Goal: Task Accomplishment & Management: Manage account settings

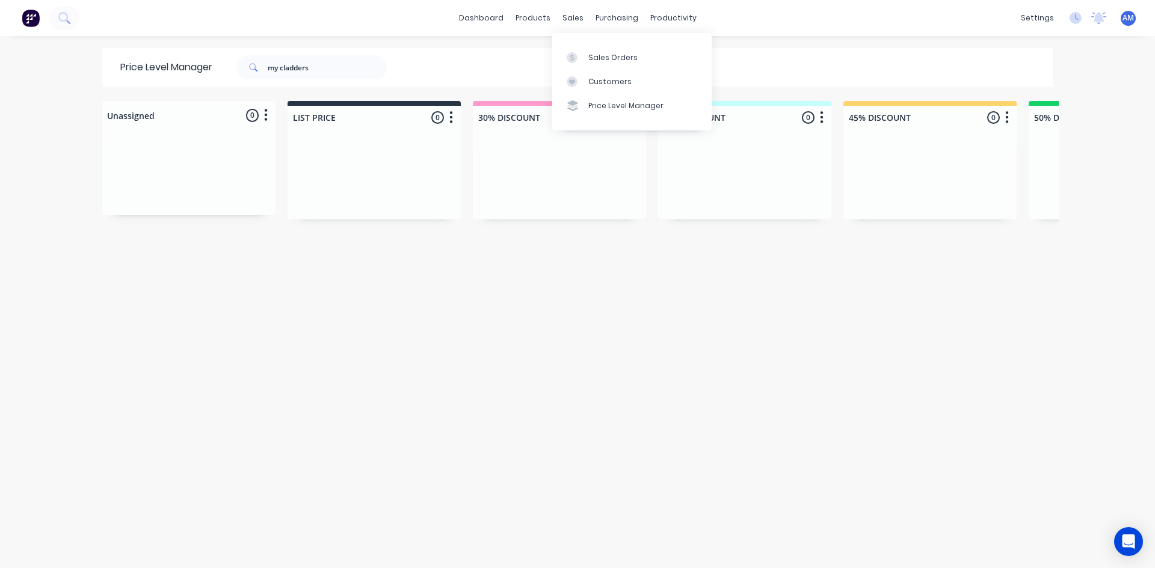
scroll to position [0, 518]
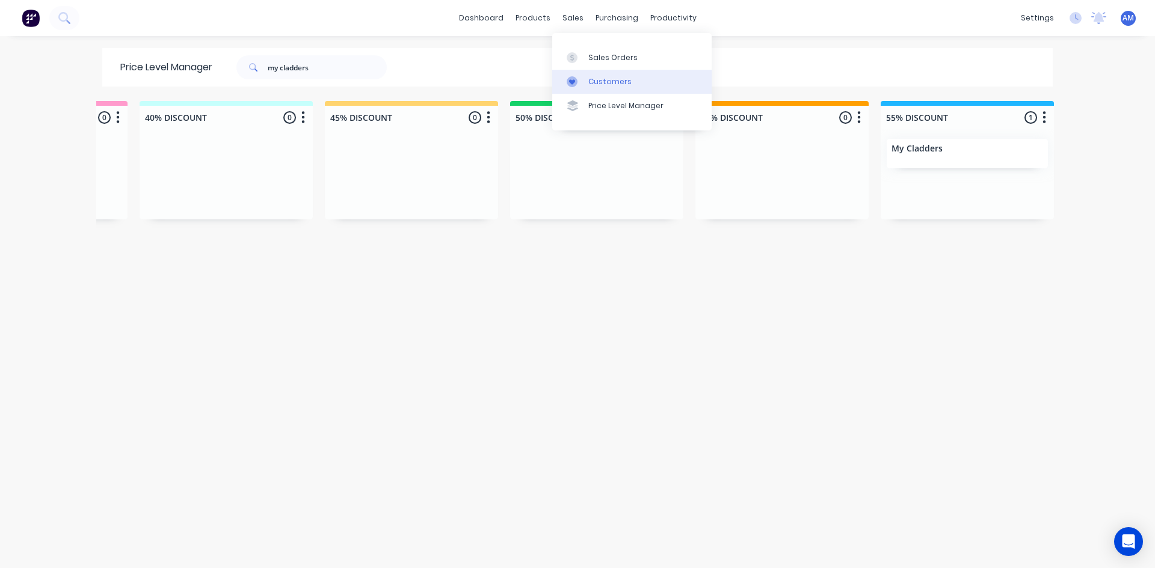
click at [603, 84] on div "Customers" at bounding box center [609, 81] width 43 height 11
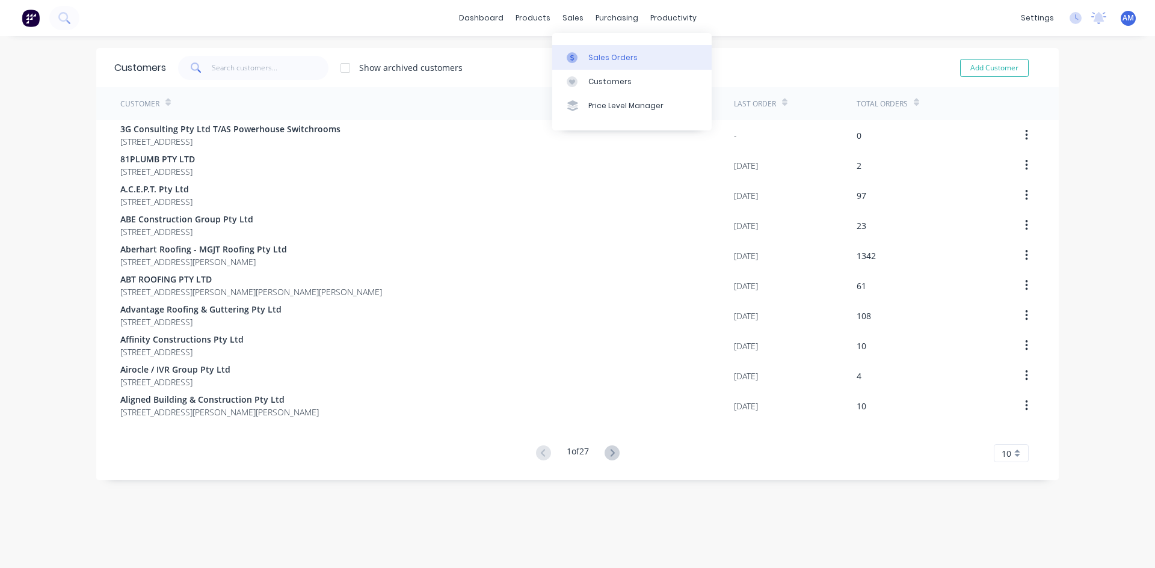
click at [586, 49] on link "Sales Orders" at bounding box center [631, 57] width 159 height 24
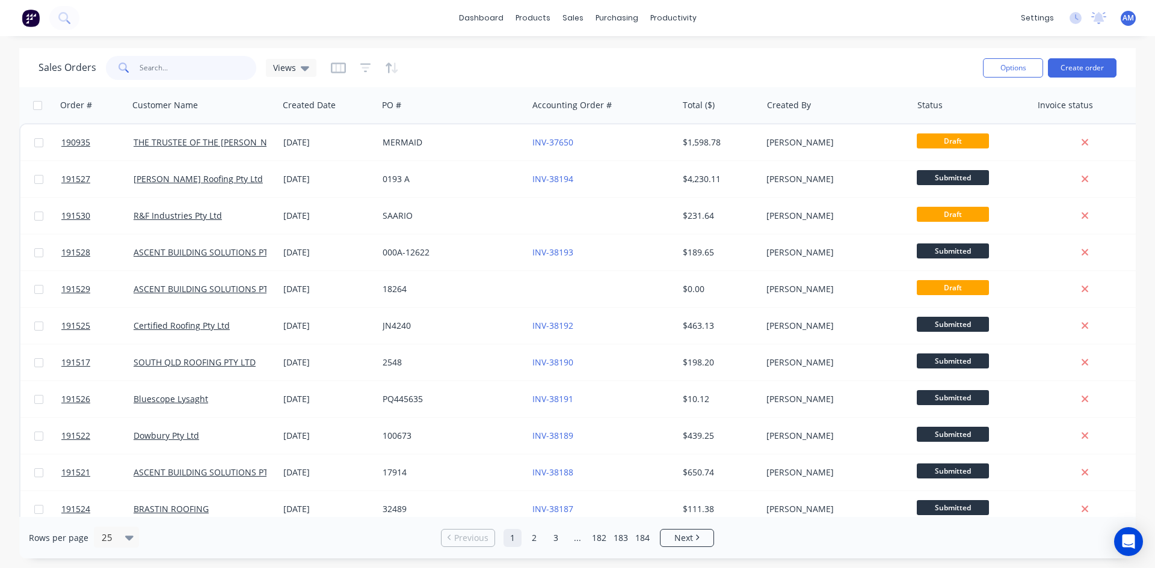
click at [200, 59] on input "text" at bounding box center [198, 68] width 117 height 24
type input "191383"
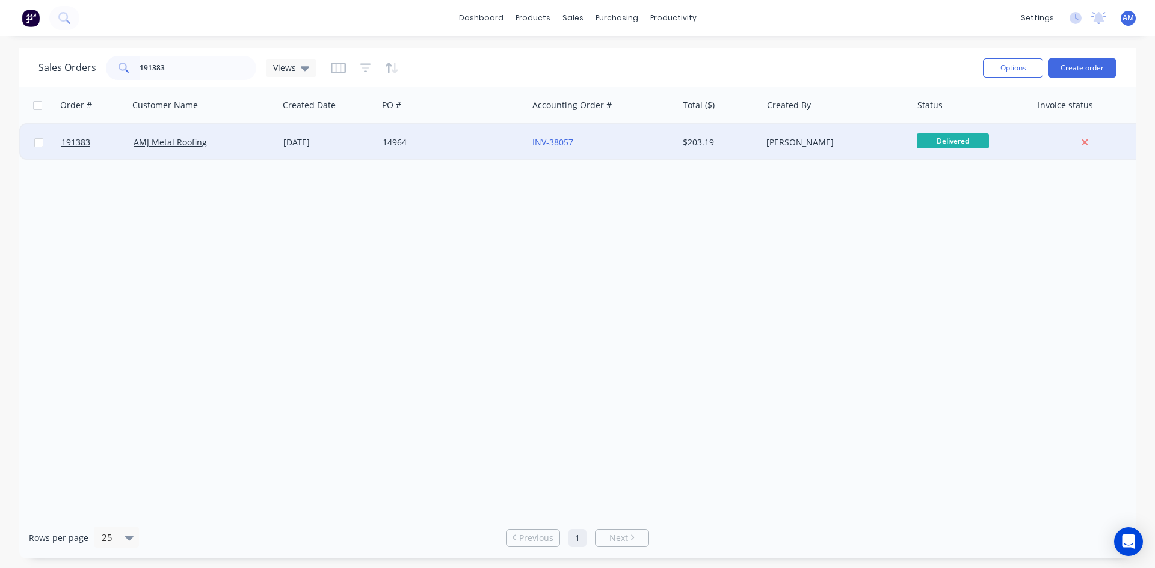
click at [449, 143] on div "14964" at bounding box center [449, 143] width 134 height 12
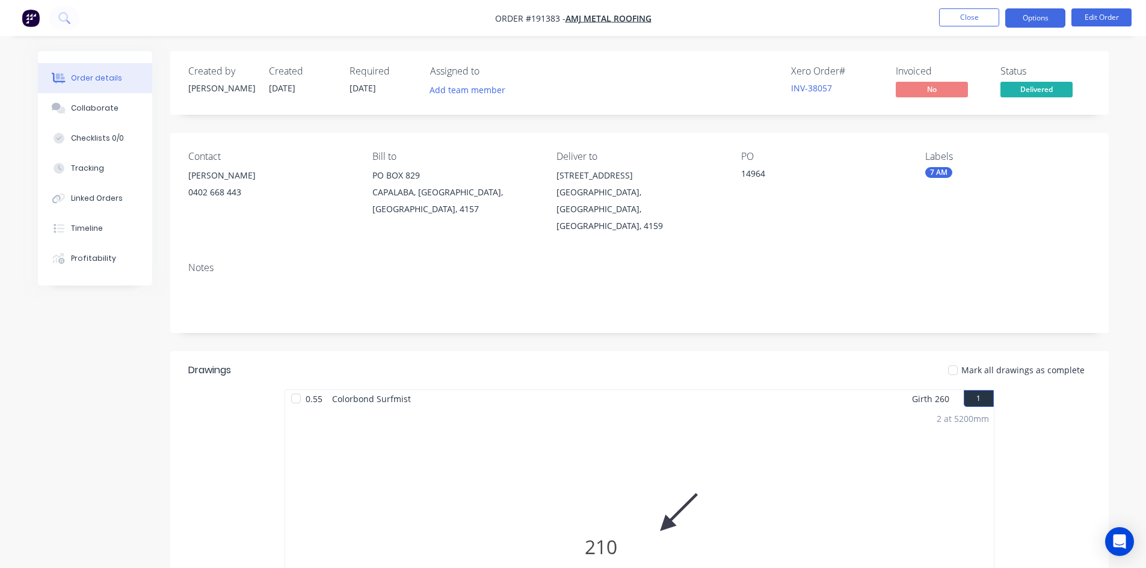
click at [1034, 20] on button "Options" at bounding box center [1035, 17] width 60 height 19
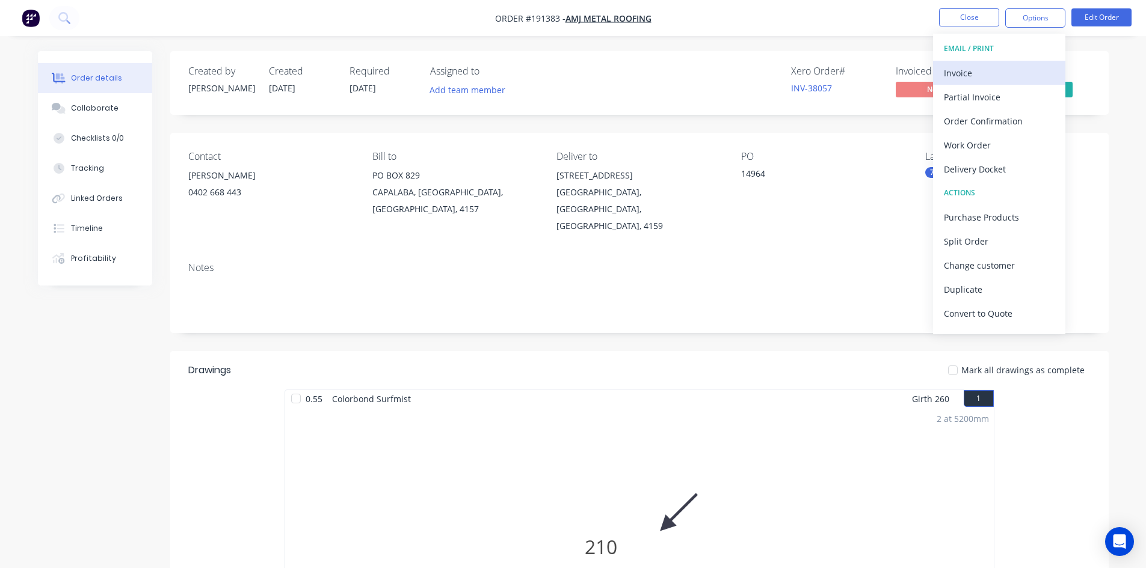
click at [1004, 75] on div "Invoice" at bounding box center [999, 72] width 111 height 17
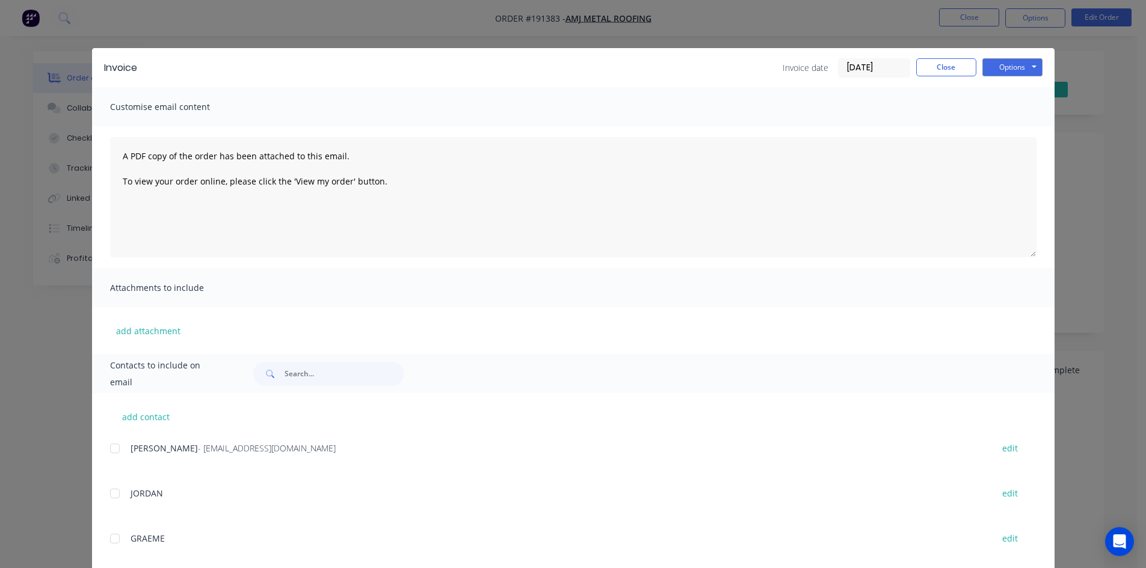
click at [114, 449] on div at bounding box center [115, 449] width 24 height 24
click at [995, 64] on button "Options" at bounding box center [1012, 67] width 60 height 18
click at [996, 123] on button "Email" at bounding box center [1020, 128] width 77 height 20
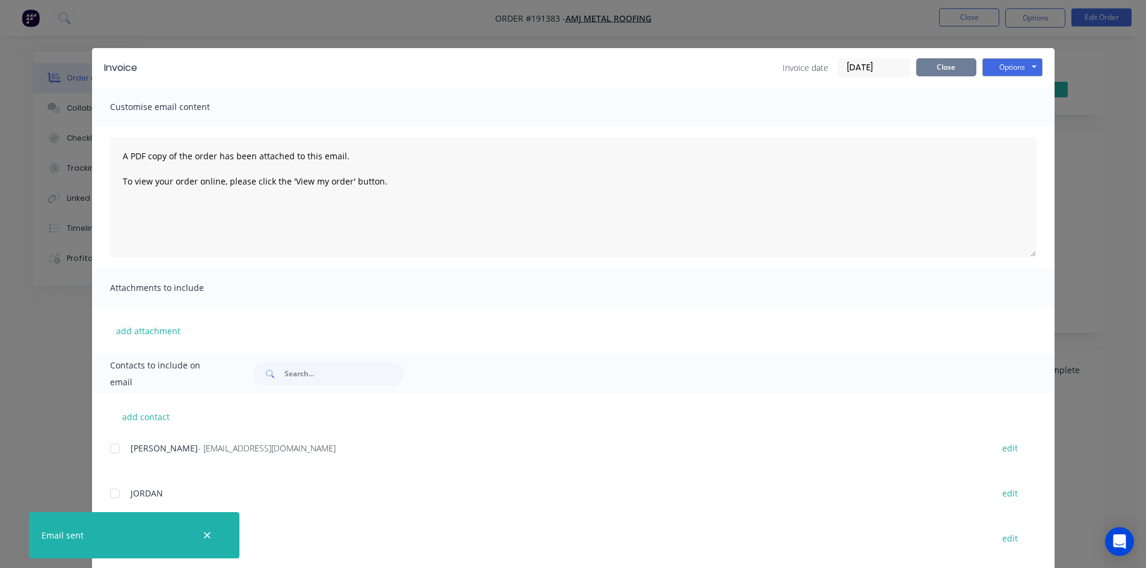
click at [948, 73] on button "Close" at bounding box center [946, 67] width 60 height 18
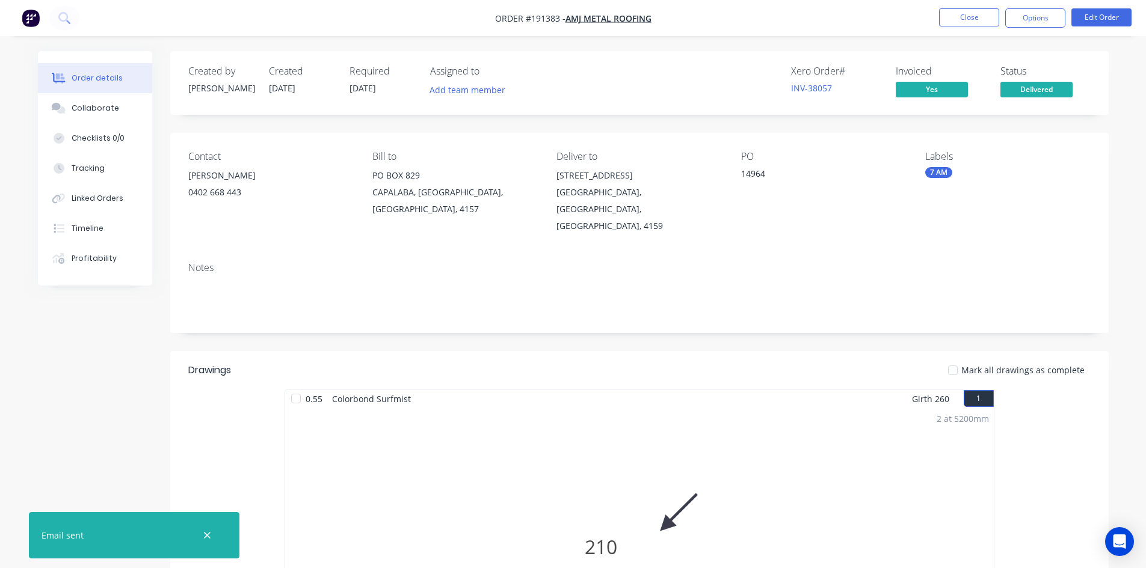
click at [960, 32] on nav "Order #191383 - AMJ Metal Roofing Close Options Edit Order" at bounding box center [573, 18] width 1146 height 36
click at [965, 23] on button "Close" at bounding box center [969, 17] width 60 height 18
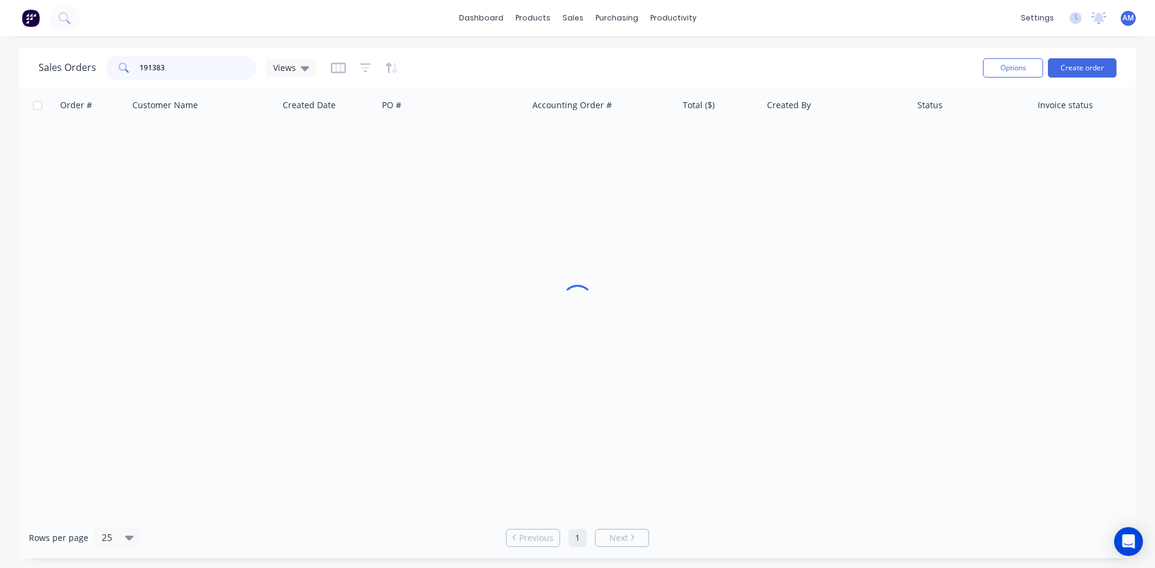
drag, startPoint x: 189, startPoint y: 68, endPoint x: 99, endPoint y: 68, distance: 90.2
click at [99, 68] on div "Sales Orders 191383 Views" at bounding box center [177, 68] width 278 height 24
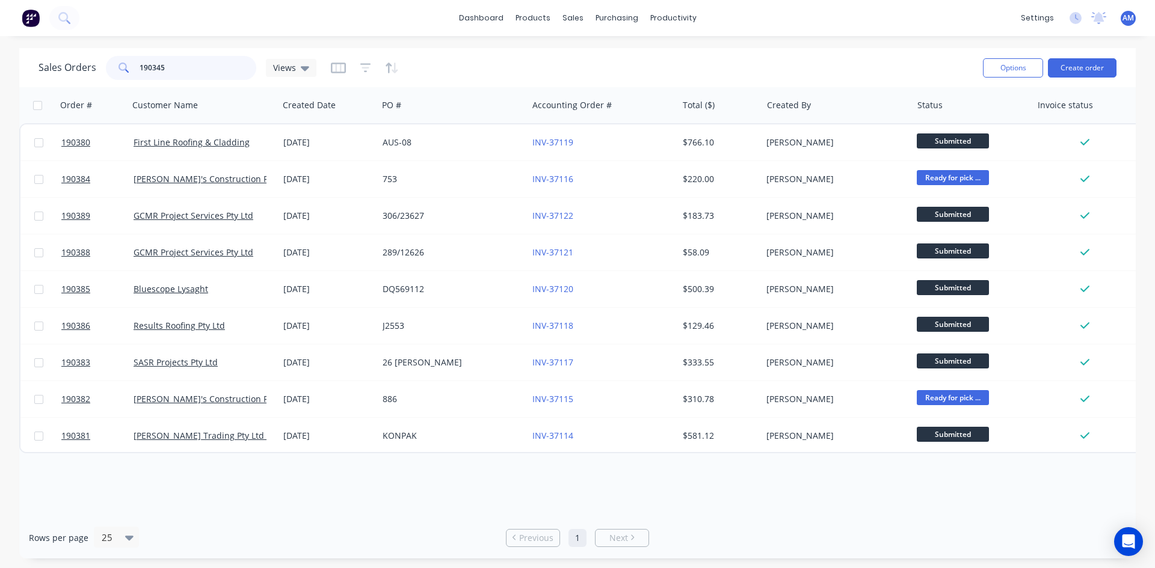
type input "190345"
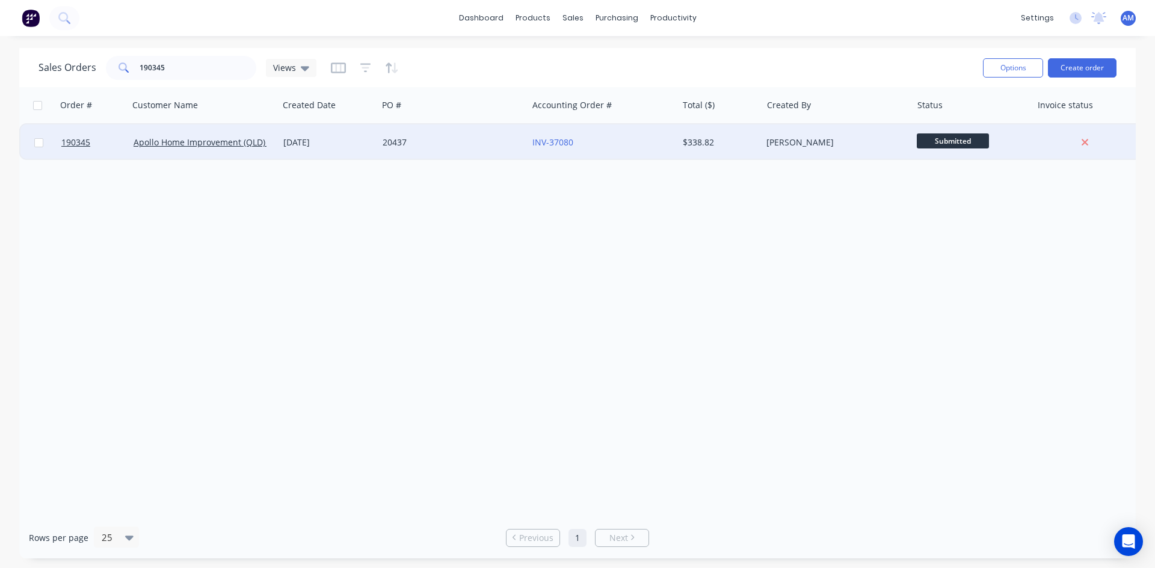
click at [496, 148] on div "20437" at bounding box center [449, 143] width 134 height 12
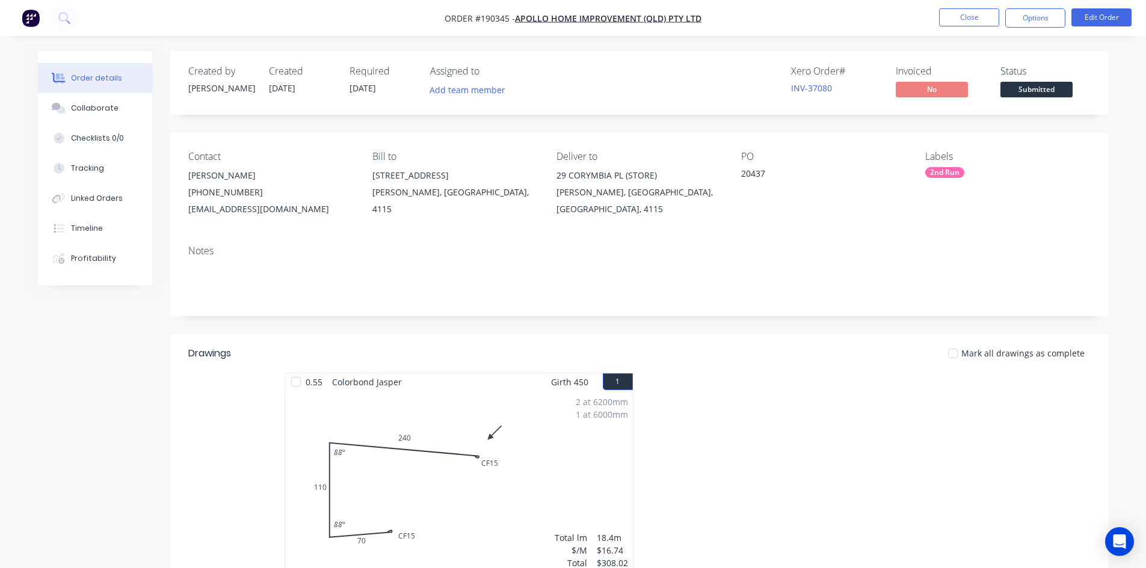
drag, startPoint x: 1041, startPoint y: 23, endPoint x: 1021, endPoint y: 32, distance: 22.1
click at [1040, 23] on button "Options" at bounding box center [1035, 17] width 60 height 19
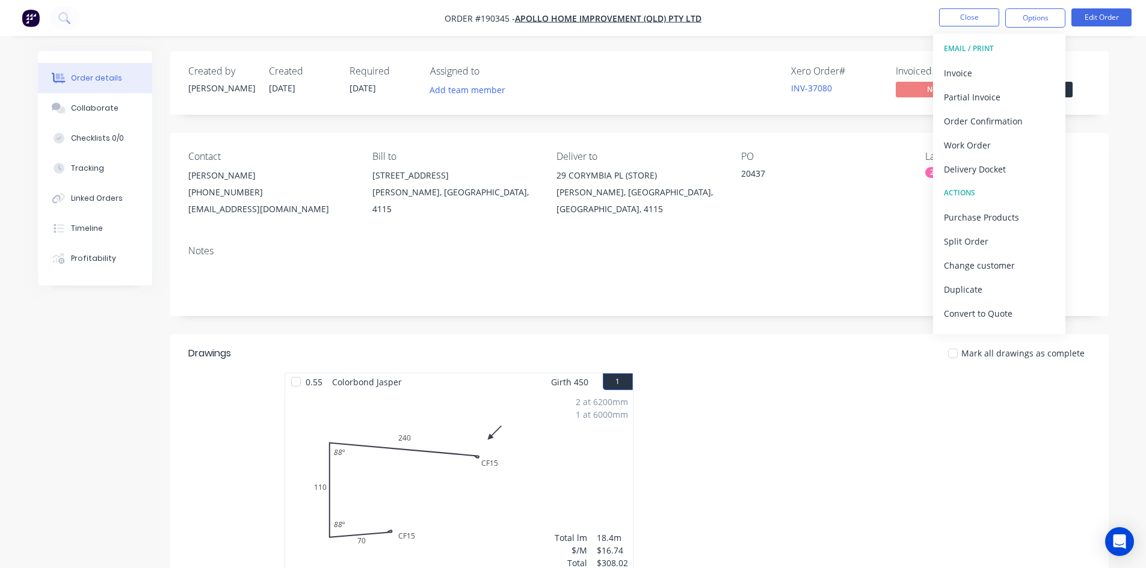
click at [992, 57] on button "EMAIL / PRINT" at bounding box center [999, 49] width 132 height 24
click at [992, 69] on div "Invoice" at bounding box center [999, 72] width 111 height 17
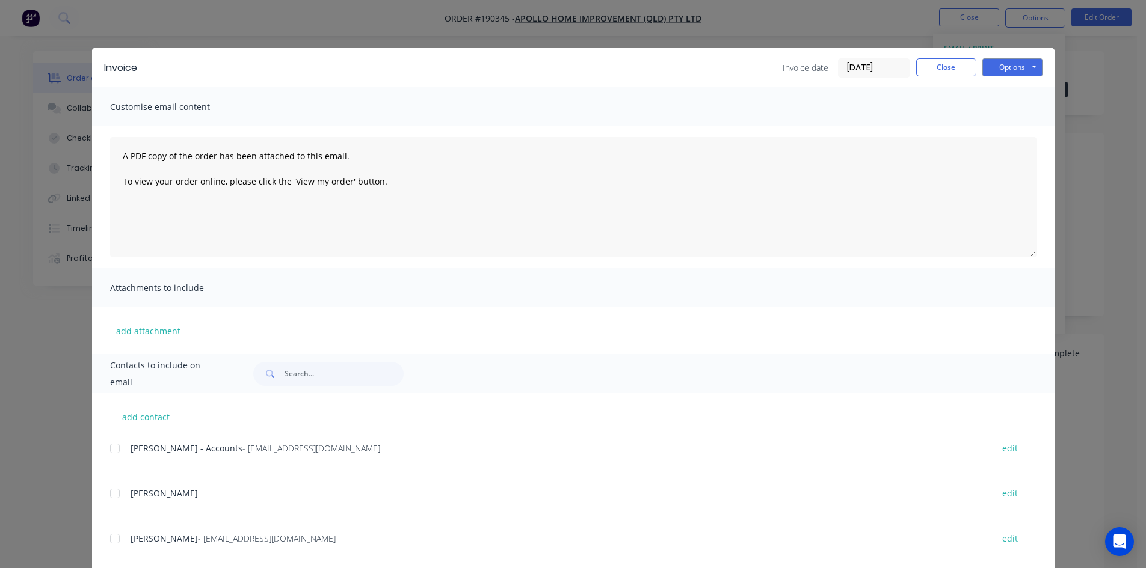
click at [111, 452] on div at bounding box center [115, 449] width 24 height 24
click at [1019, 62] on button "Options" at bounding box center [1012, 67] width 60 height 18
click at [948, 64] on button "Close" at bounding box center [946, 67] width 60 height 18
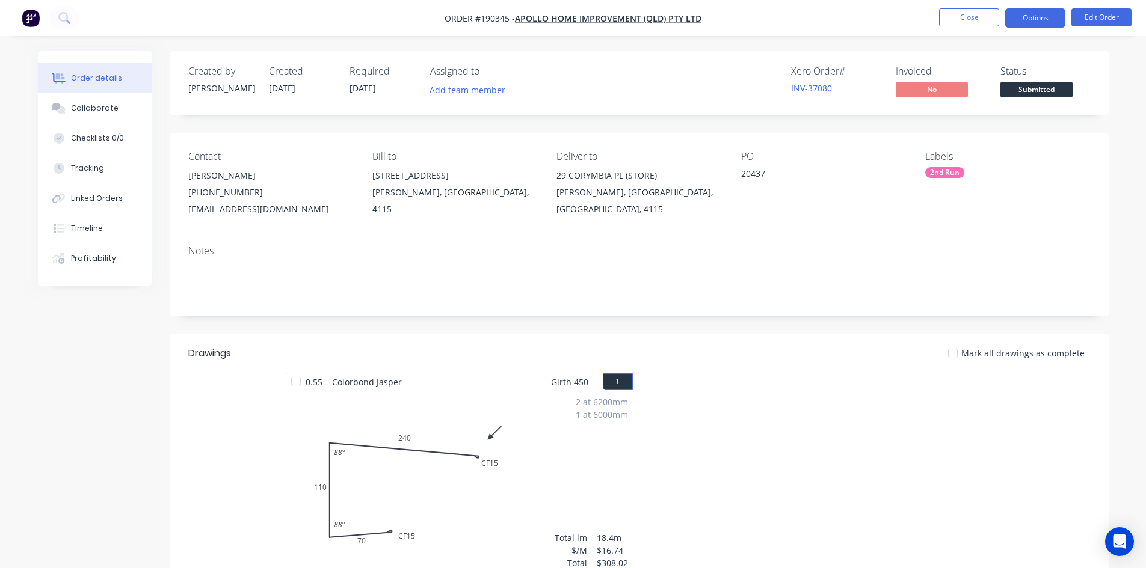
click at [1052, 13] on button "Options" at bounding box center [1035, 17] width 60 height 19
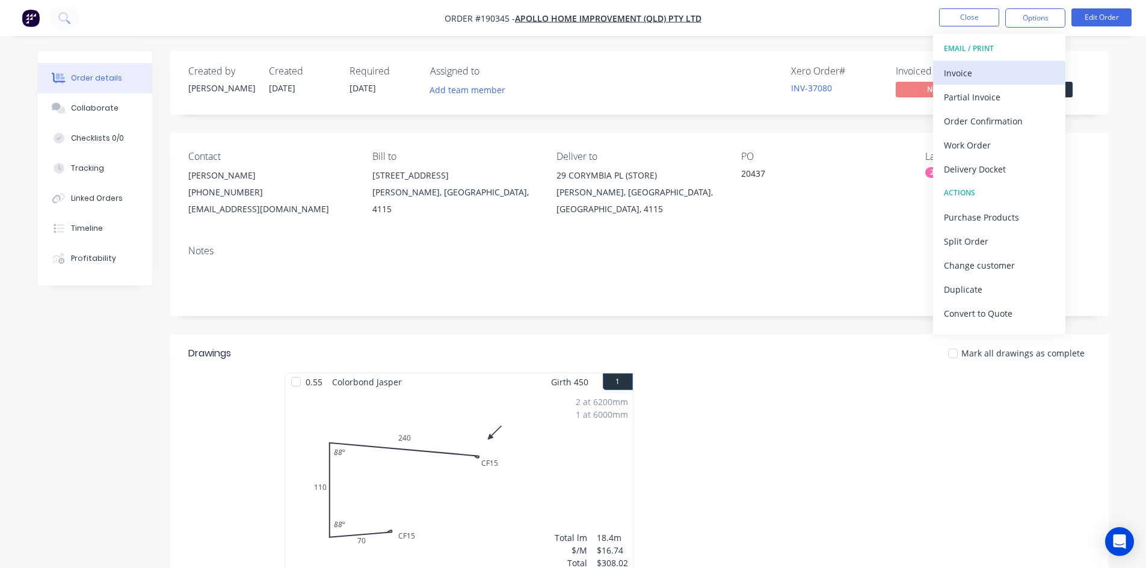
click at [1019, 70] on div "Invoice" at bounding box center [999, 72] width 111 height 17
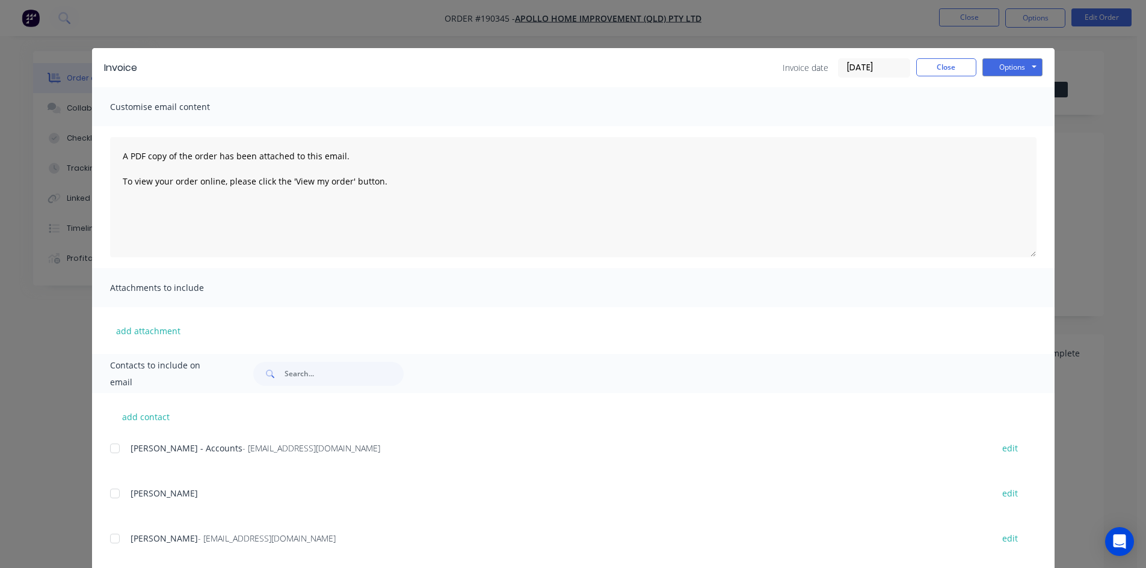
click at [108, 447] on div at bounding box center [115, 449] width 24 height 24
click at [1021, 69] on button "Options" at bounding box center [1012, 67] width 60 height 18
click at [1012, 131] on button "Email" at bounding box center [1020, 128] width 77 height 20
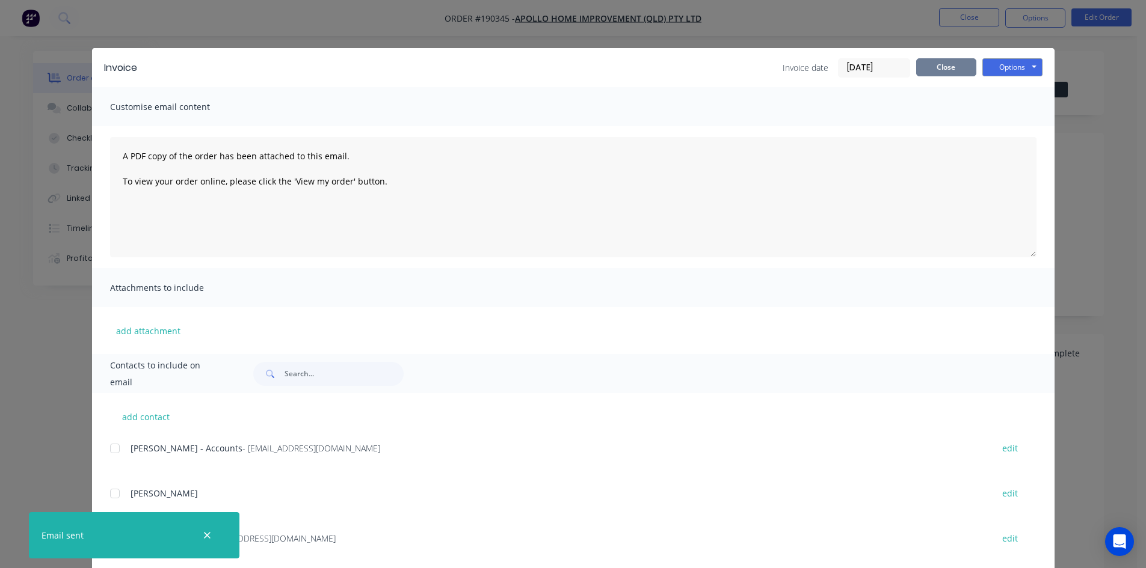
click at [956, 63] on button "Close" at bounding box center [946, 67] width 60 height 18
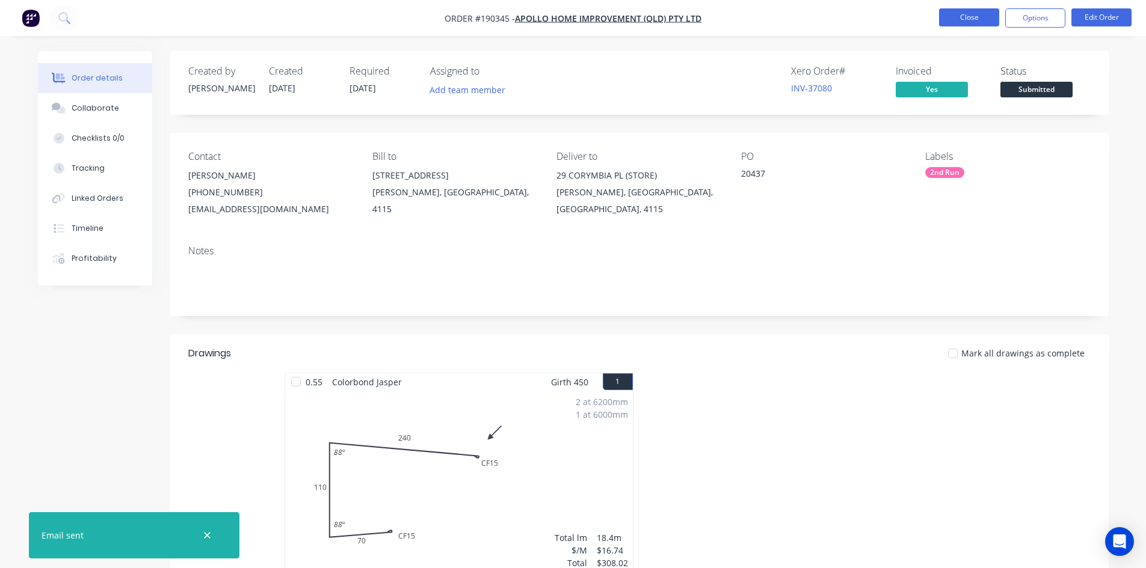
click at [956, 17] on button "Close" at bounding box center [969, 17] width 60 height 18
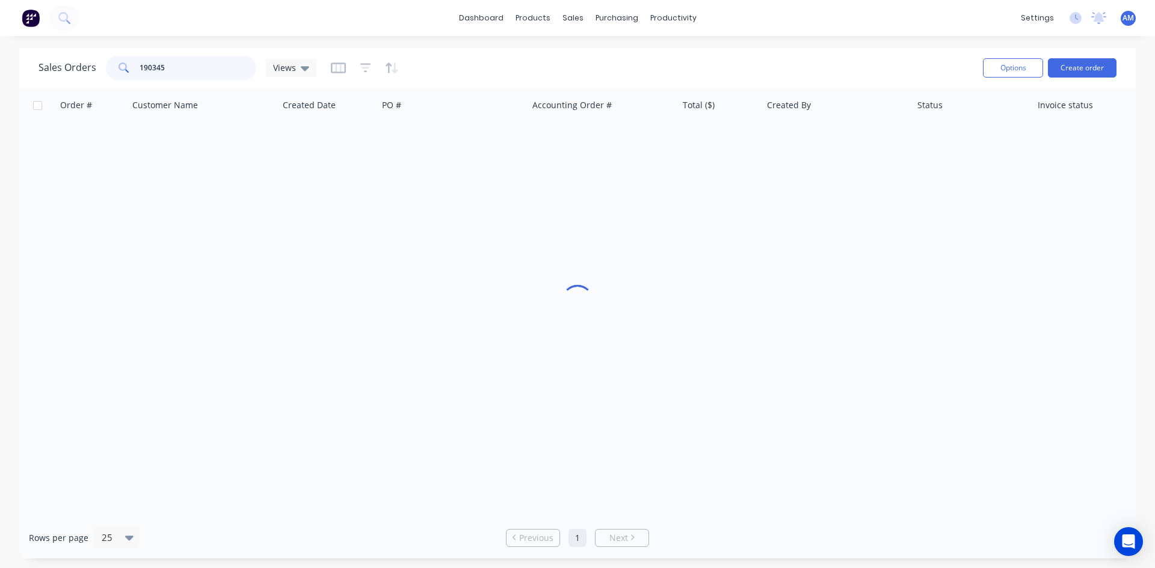
drag, startPoint x: 167, startPoint y: 67, endPoint x: 102, endPoint y: 67, distance: 65.0
click at [102, 67] on div "Sales Orders 190345 Views" at bounding box center [177, 68] width 278 height 24
type input "190324"
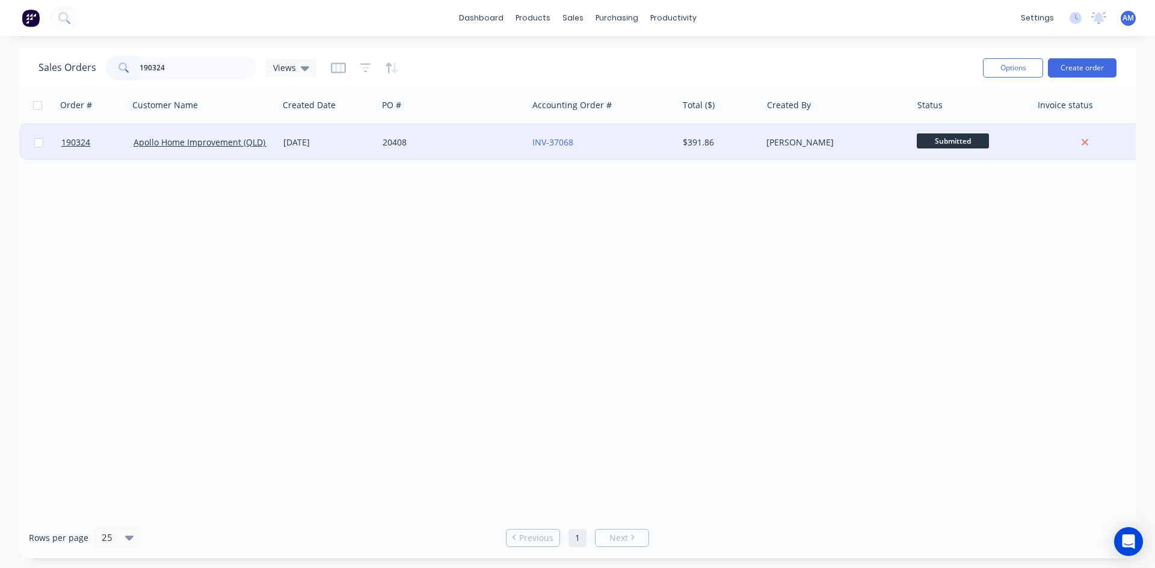
click at [483, 146] on div "20408" at bounding box center [449, 143] width 134 height 12
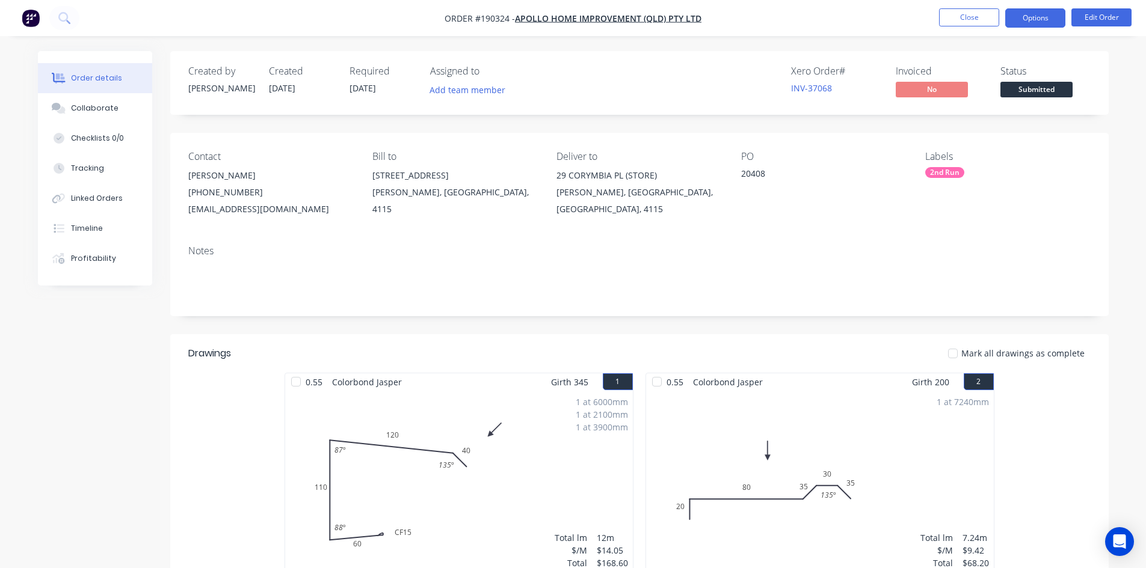
click at [1028, 21] on button "Options" at bounding box center [1035, 17] width 60 height 19
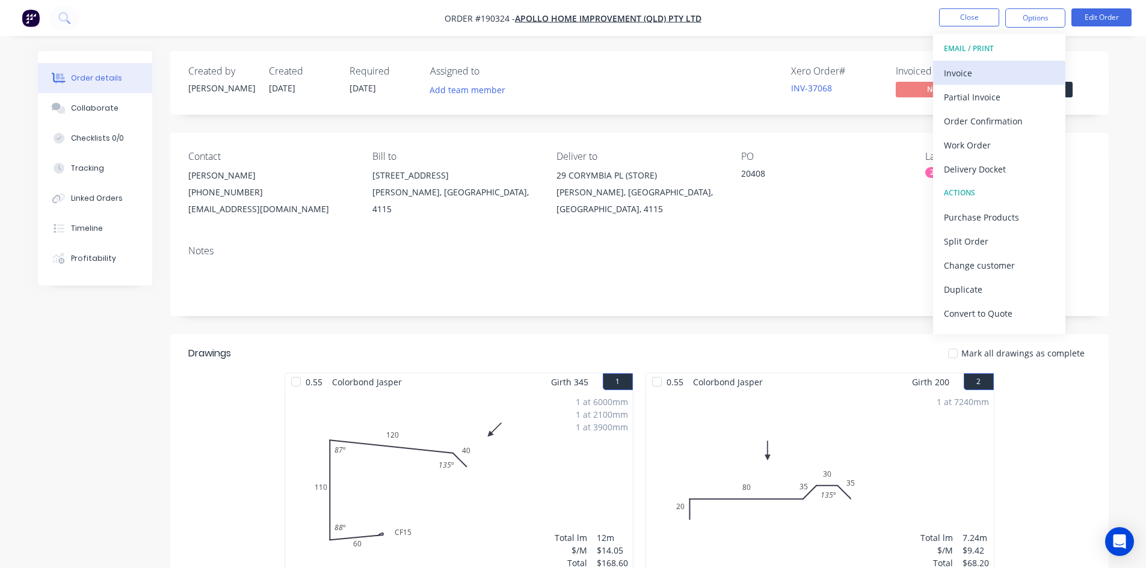
click at [1007, 71] on div "Invoice" at bounding box center [999, 72] width 111 height 17
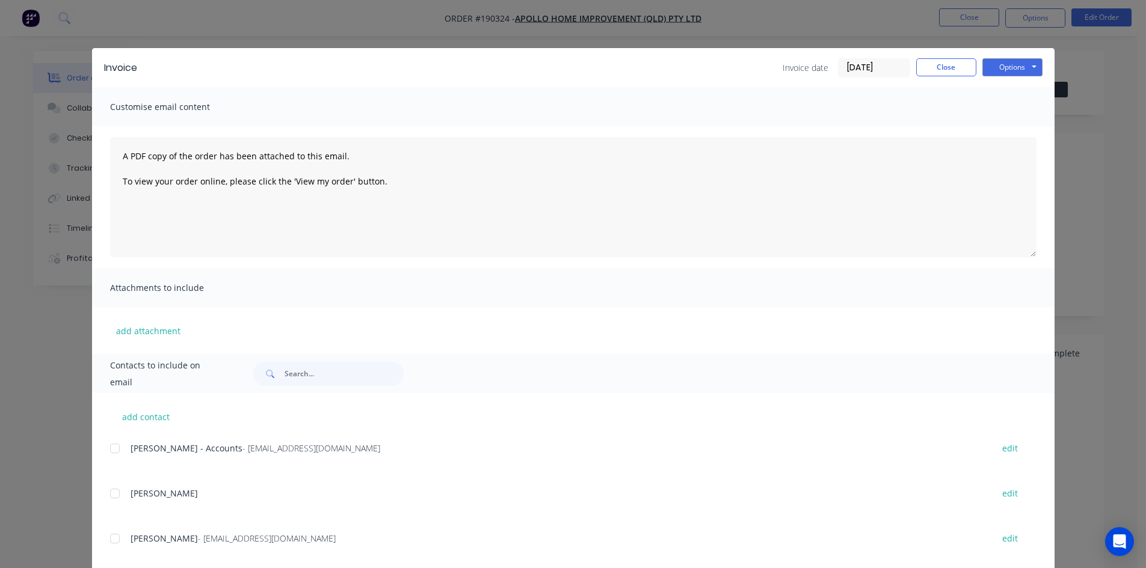
click at [112, 450] on div at bounding box center [115, 449] width 24 height 24
click at [994, 64] on button "Options" at bounding box center [1012, 67] width 60 height 18
click at [1001, 126] on button "Email" at bounding box center [1020, 128] width 77 height 20
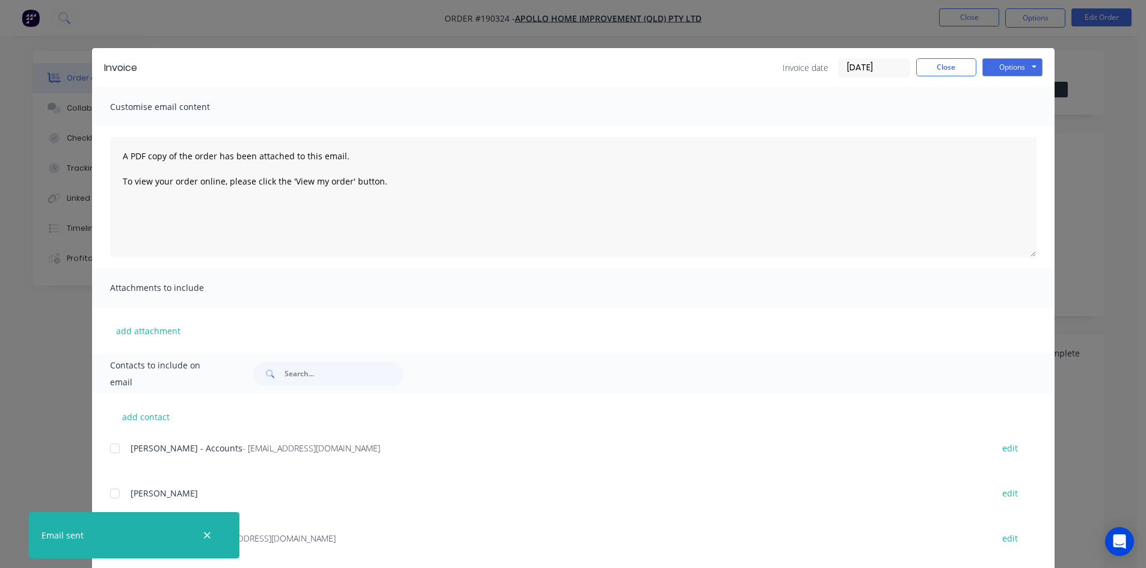
click at [930, 78] on div "Invoice Invoice date [DATE] Close Options Preview Print Email" at bounding box center [573, 67] width 962 height 39
click at [949, 64] on button "Close" at bounding box center [946, 67] width 60 height 18
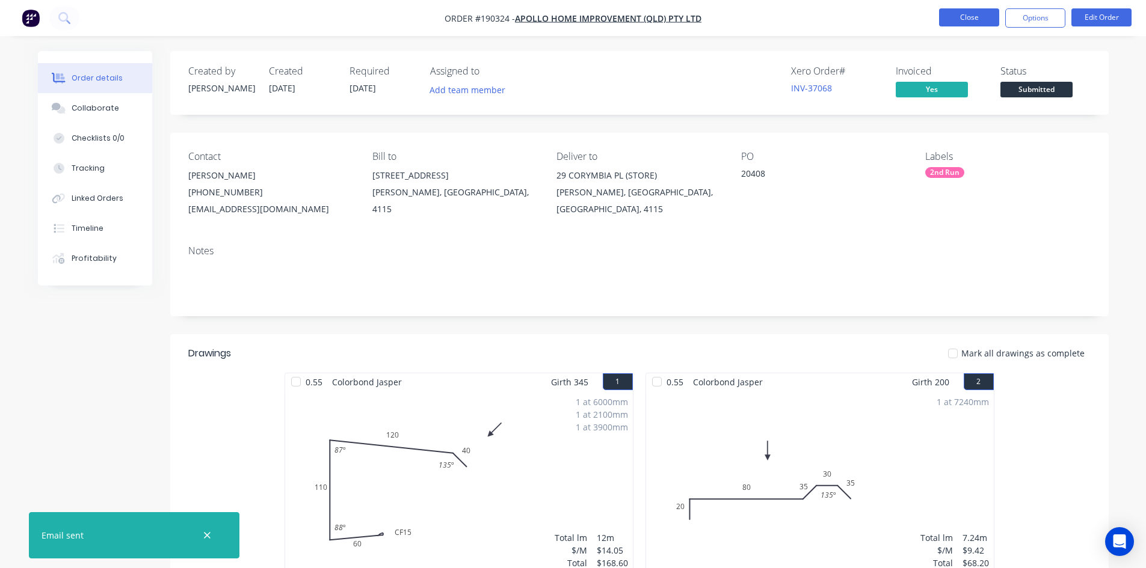
click at [956, 14] on button "Close" at bounding box center [969, 17] width 60 height 18
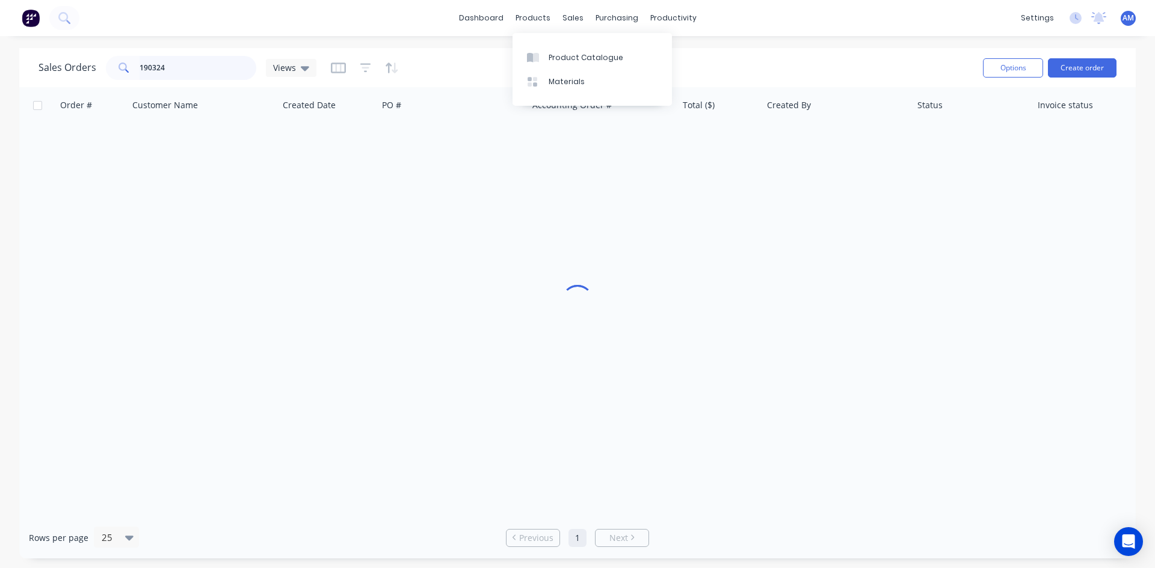
drag, startPoint x: 191, startPoint y: 64, endPoint x: 75, endPoint y: 58, distance: 116.2
click at [75, 58] on div "Sales Orders 190324 Views" at bounding box center [177, 68] width 278 height 24
type input "189251"
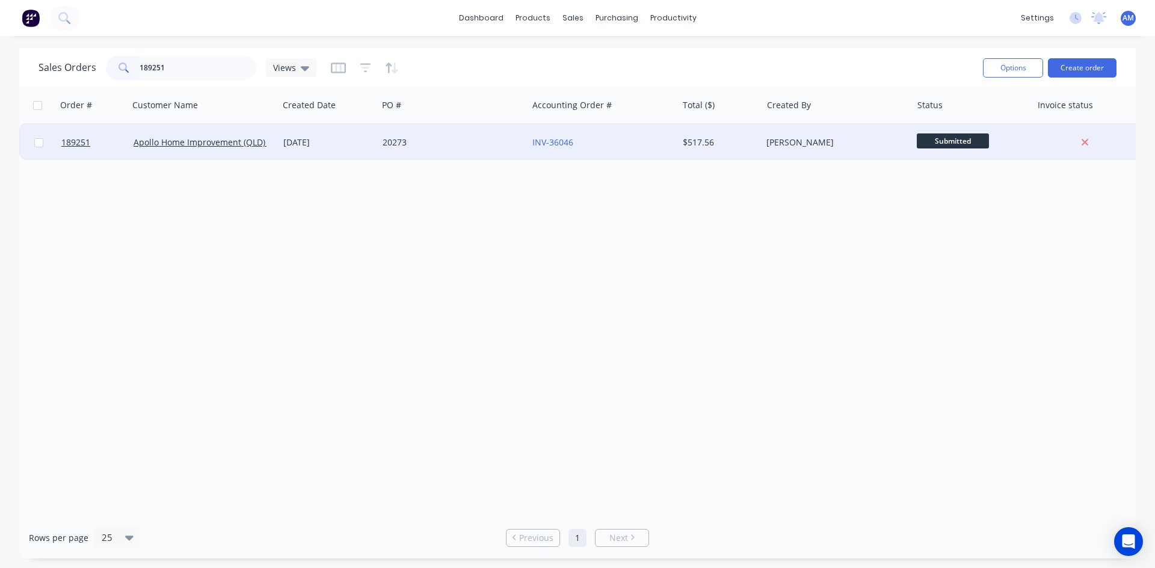
click at [520, 148] on div "20273" at bounding box center [452, 143] width 140 height 12
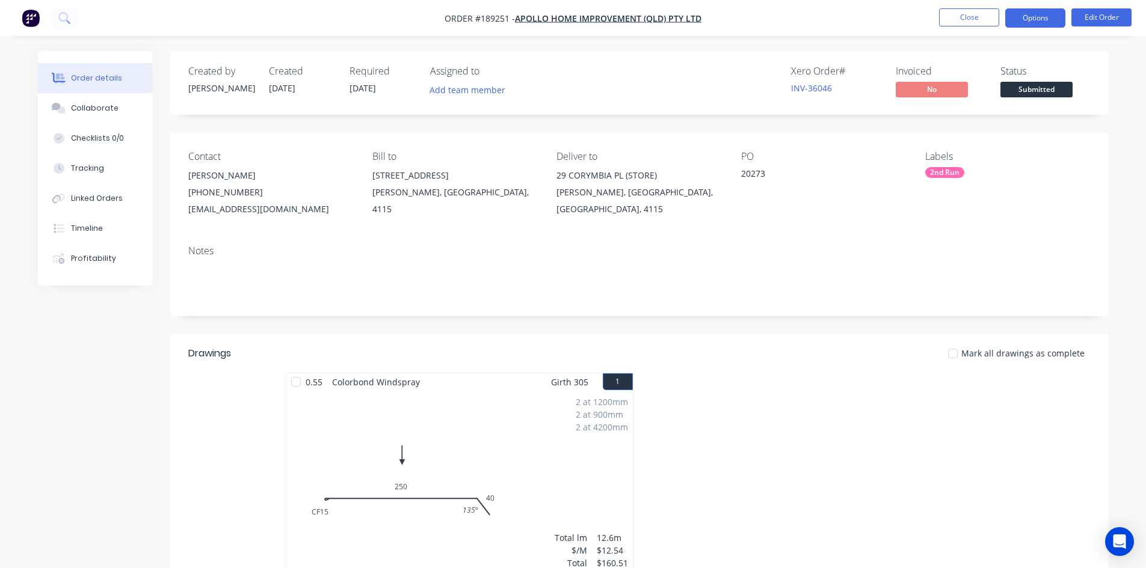
click at [1038, 20] on button "Options" at bounding box center [1035, 17] width 60 height 19
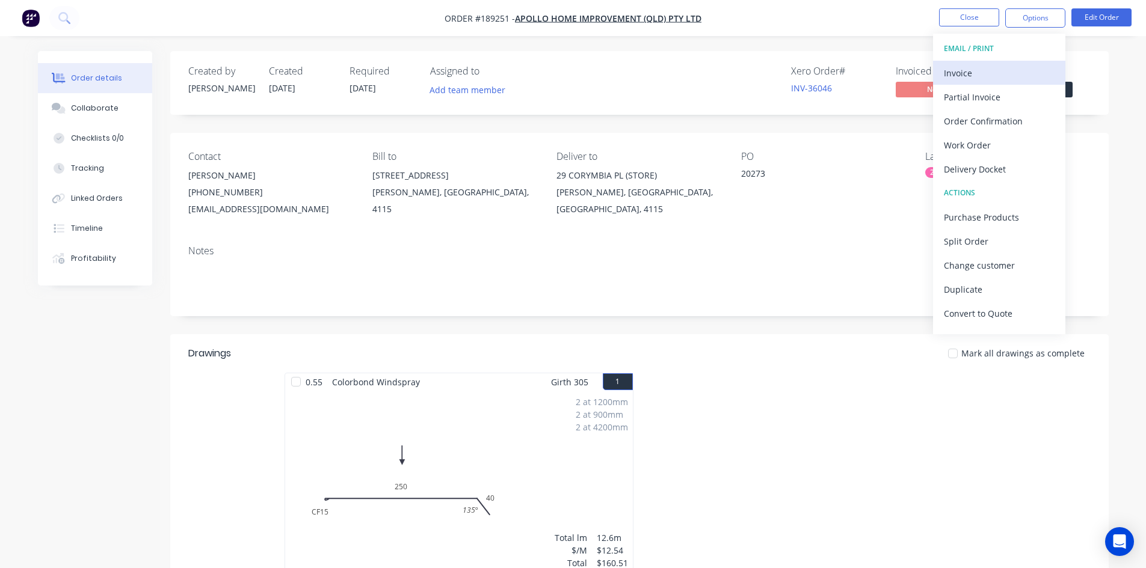
click at [1021, 67] on div "Invoice" at bounding box center [999, 72] width 111 height 17
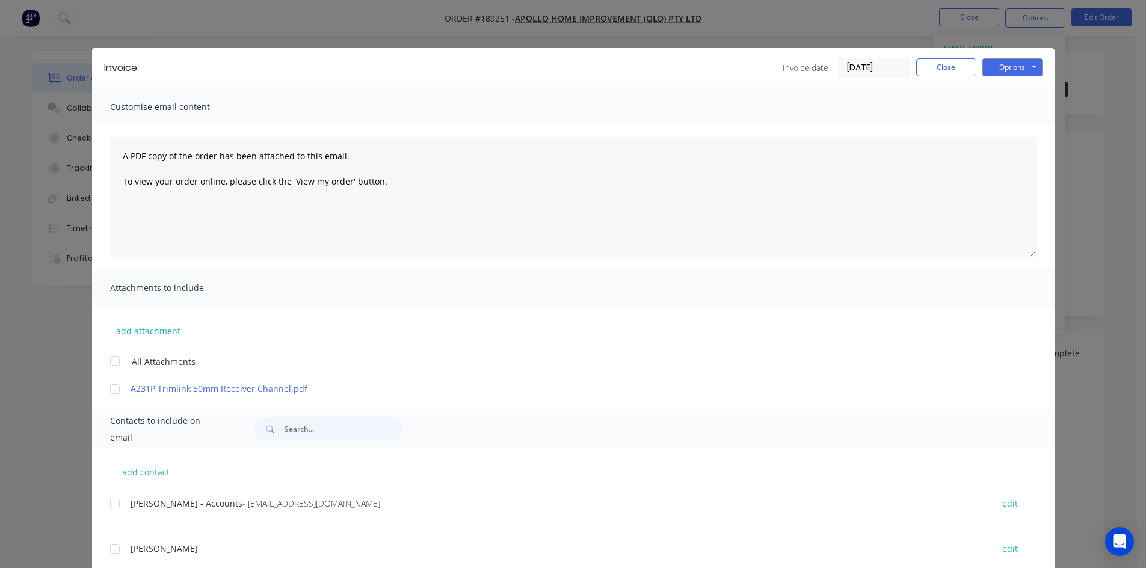
click at [108, 505] on div at bounding box center [115, 504] width 24 height 24
click at [1015, 64] on button "Options" at bounding box center [1012, 67] width 60 height 18
click at [1012, 126] on button "Email" at bounding box center [1020, 128] width 77 height 20
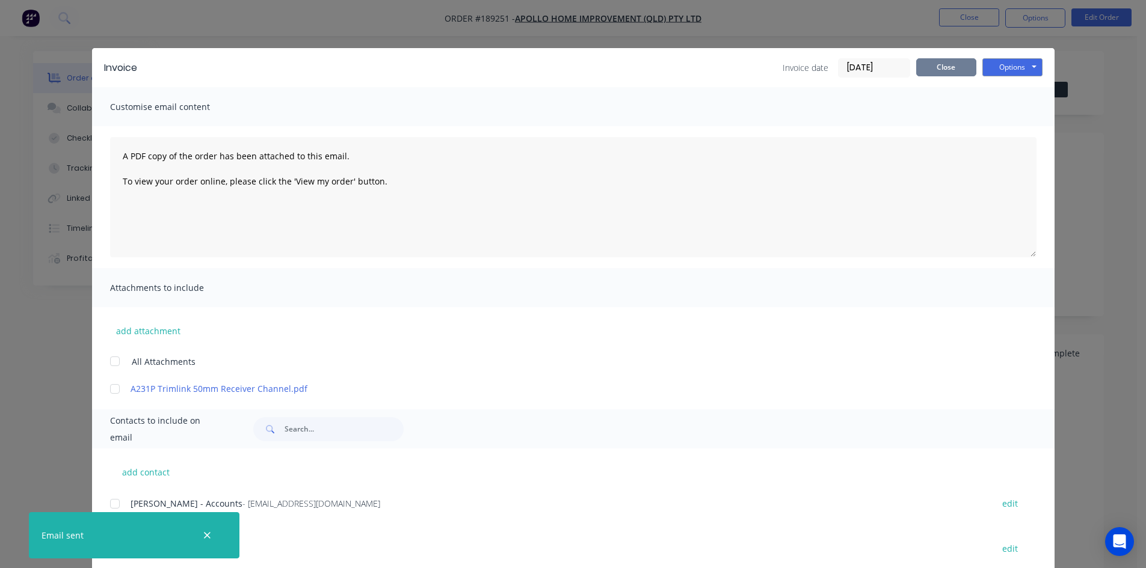
click at [949, 72] on button "Close" at bounding box center [946, 67] width 60 height 18
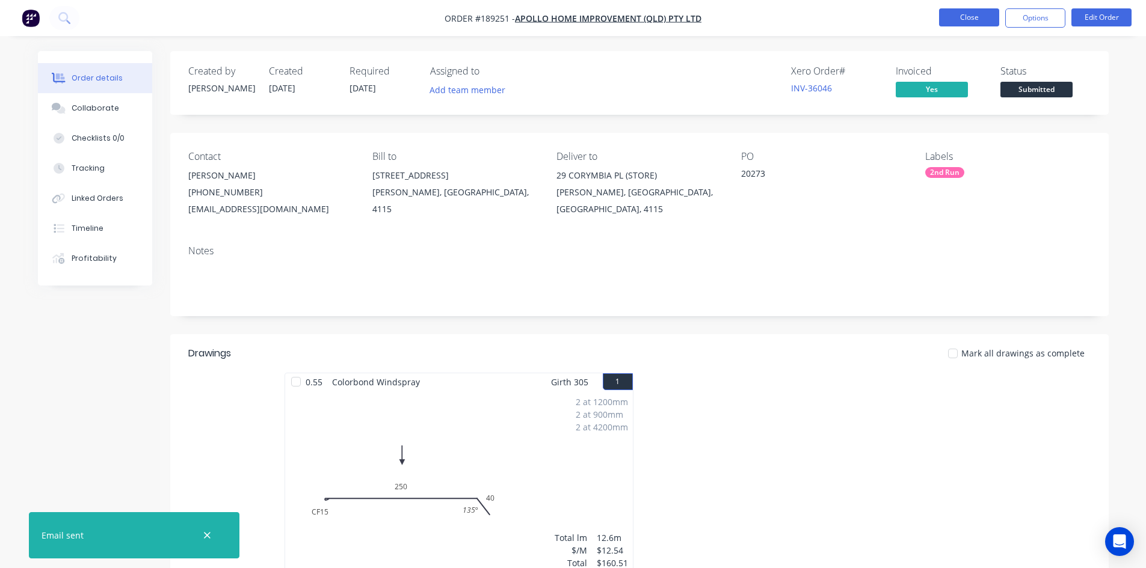
click at [975, 20] on button "Close" at bounding box center [969, 17] width 60 height 18
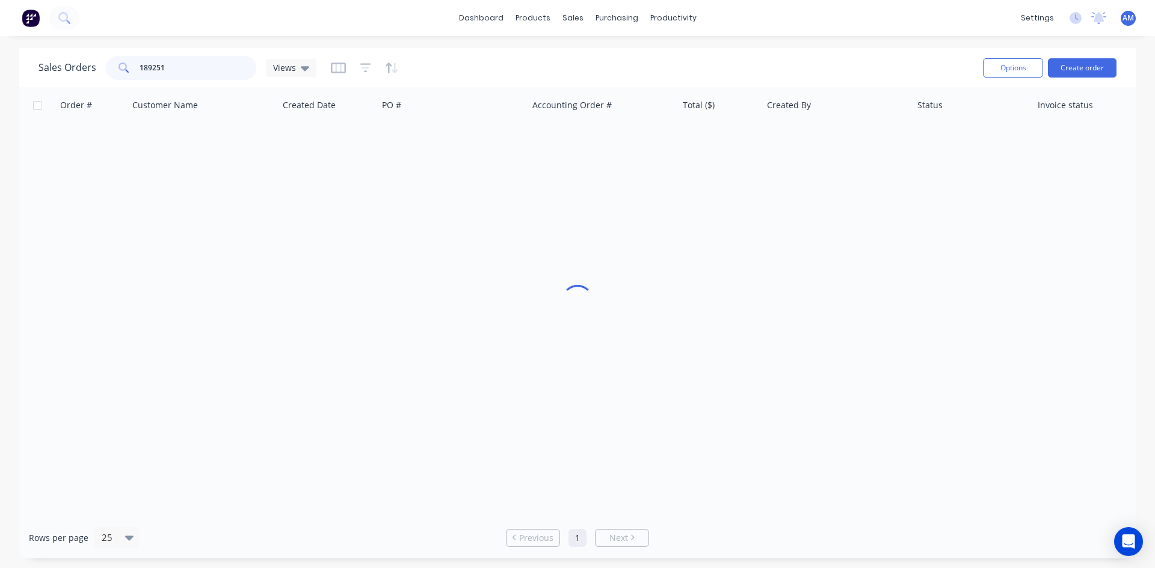
drag, startPoint x: 174, startPoint y: 61, endPoint x: 99, endPoint y: 64, distance: 75.3
click at [99, 64] on div "Sales Orders 189251 Views" at bounding box center [177, 68] width 278 height 24
type input "190443"
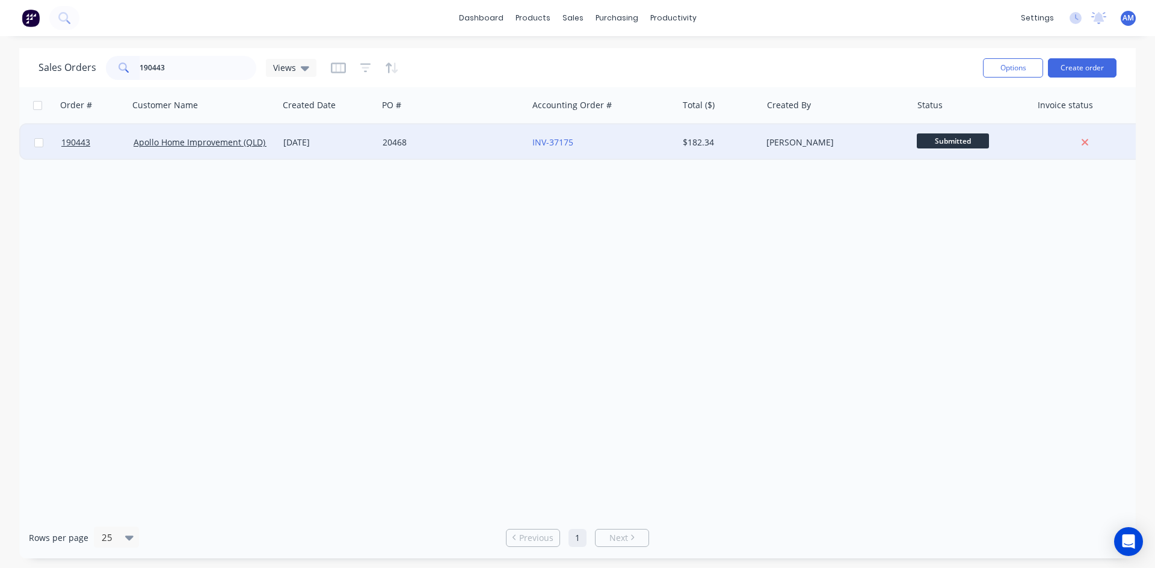
click at [446, 140] on div "20468" at bounding box center [449, 143] width 134 height 12
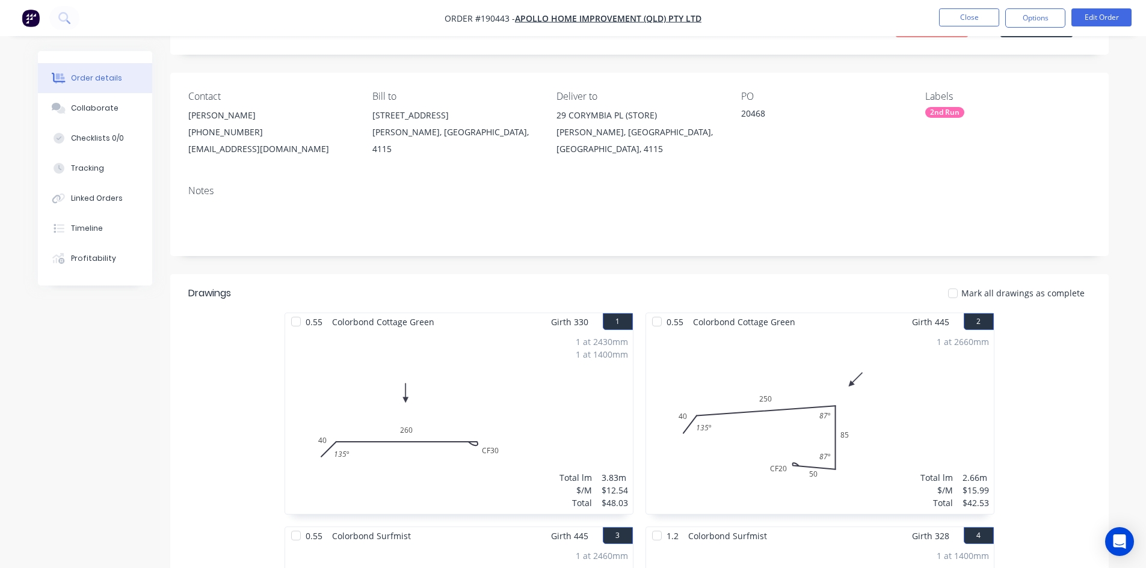
scroll to position [26, 0]
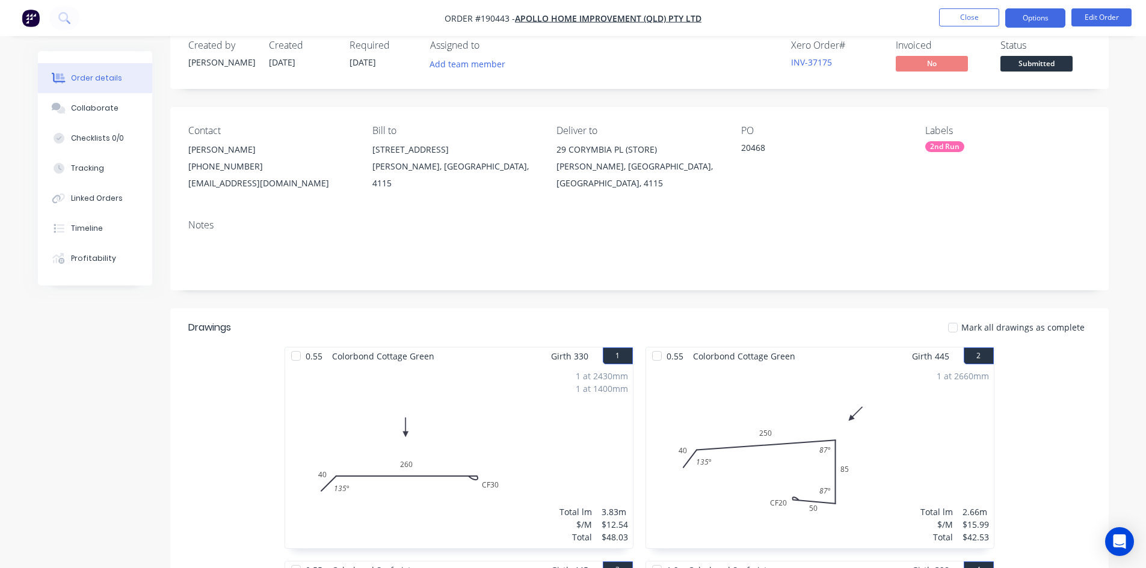
click at [1017, 26] on button "Options" at bounding box center [1035, 17] width 60 height 19
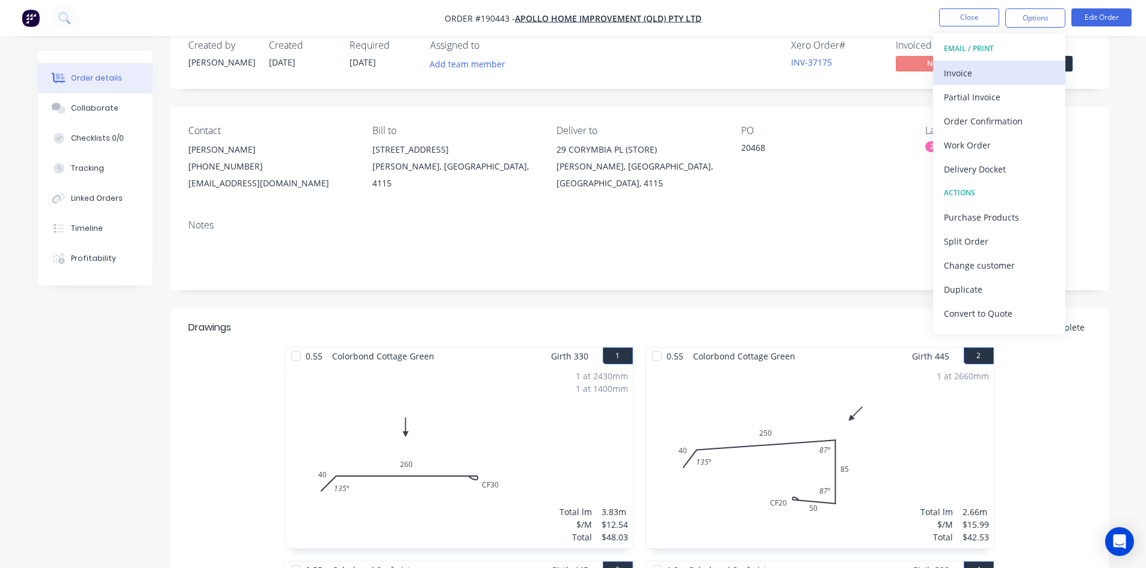
click at [994, 67] on div "Invoice" at bounding box center [999, 72] width 111 height 17
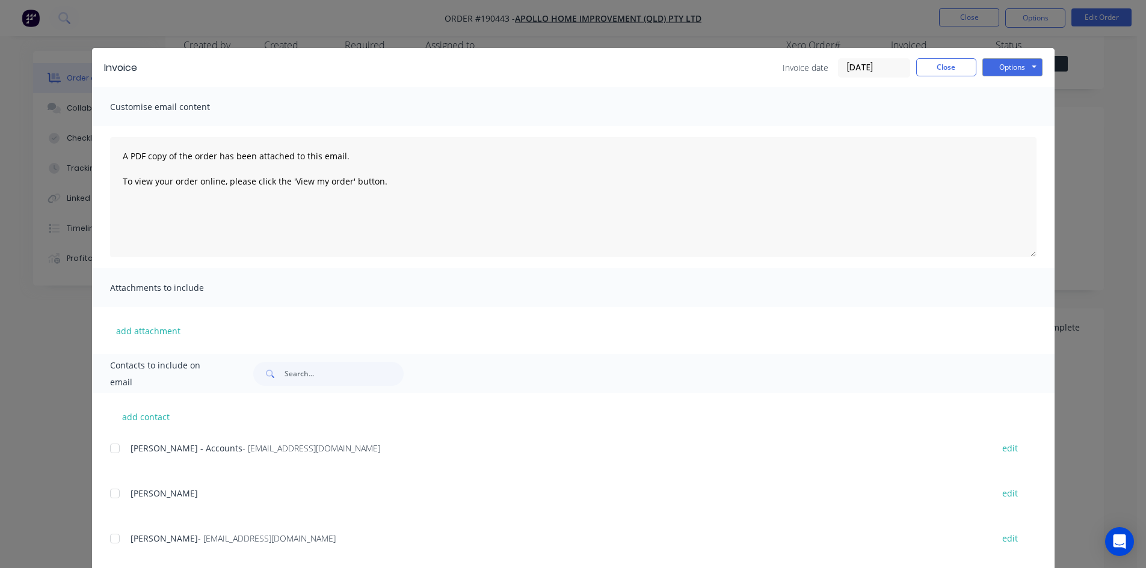
click at [109, 449] on div at bounding box center [115, 449] width 24 height 24
click at [1003, 65] on button "Options" at bounding box center [1012, 67] width 60 height 18
click at [1006, 128] on button "Email" at bounding box center [1020, 128] width 77 height 20
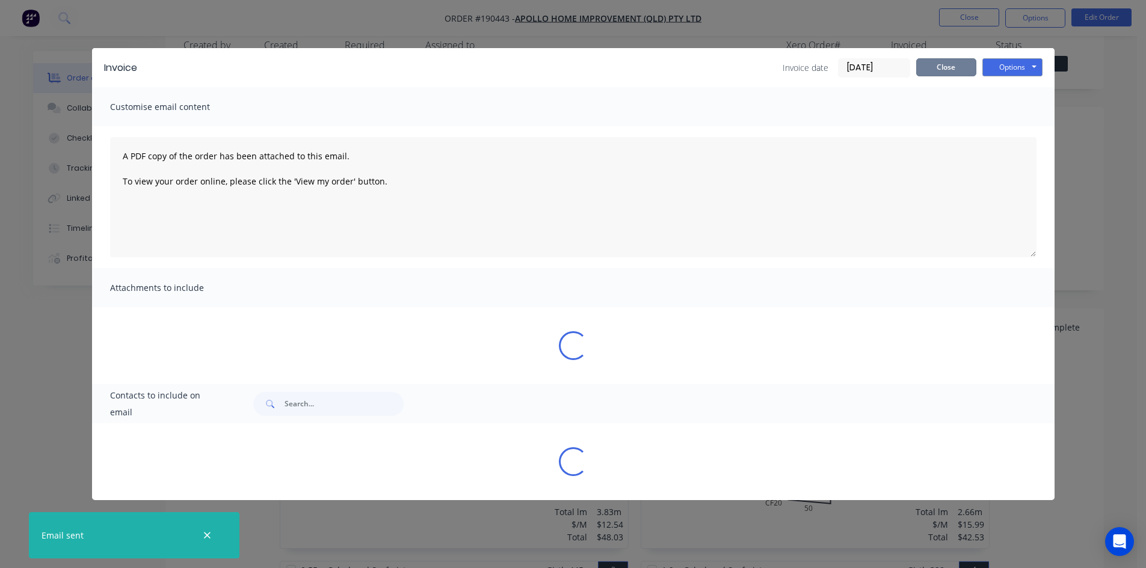
click at [940, 68] on button "Close" at bounding box center [946, 67] width 60 height 18
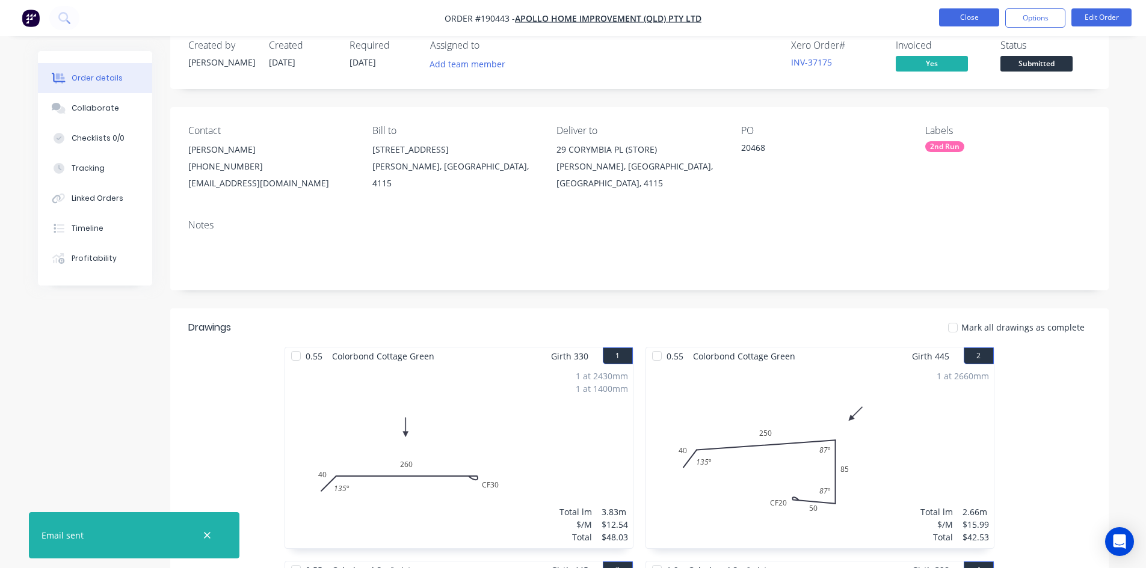
click at [947, 22] on button "Close" at bounding box center [969, 17] width 60 height 18
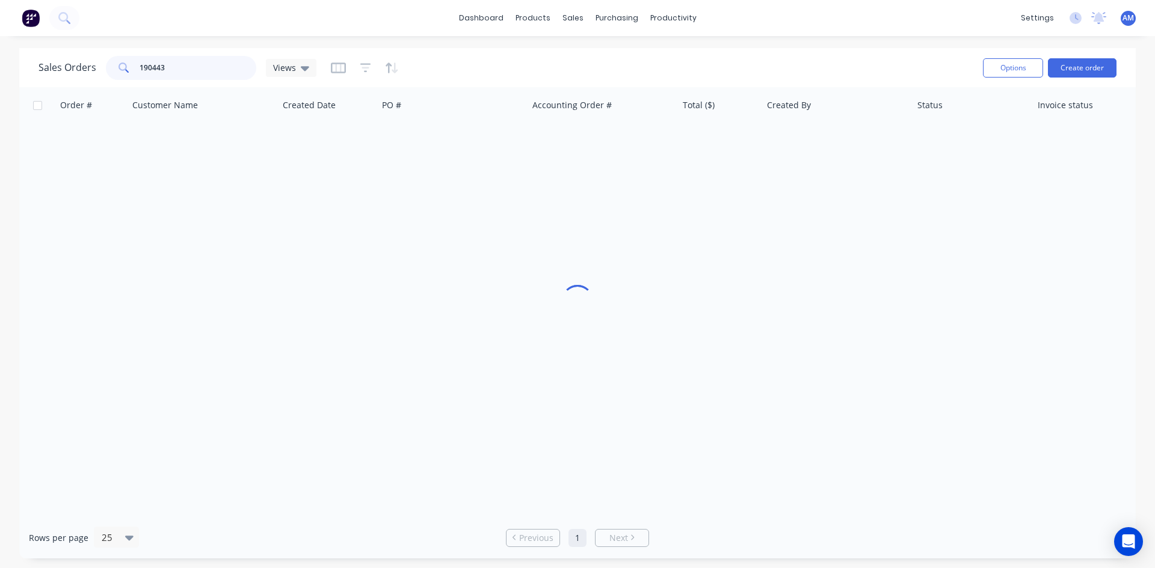
drag, startPoint x: 185, startPoint y: 75, endPoint x: 95, endPoint y: 63, distance: 90.4
click at [95, 63] on div "Sales Orders 190443 Views" at bounding box center [177, 68] width 278 height 24
type input "190331"
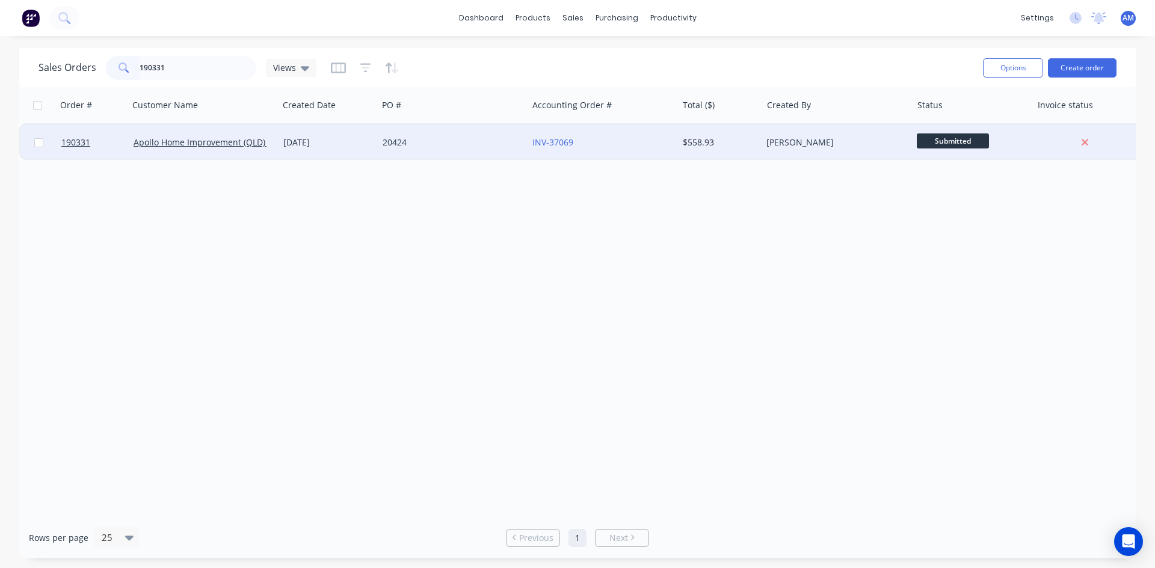
click at [478, 140] on div "20424" at bounding box center [449, 143] width 134 height 12
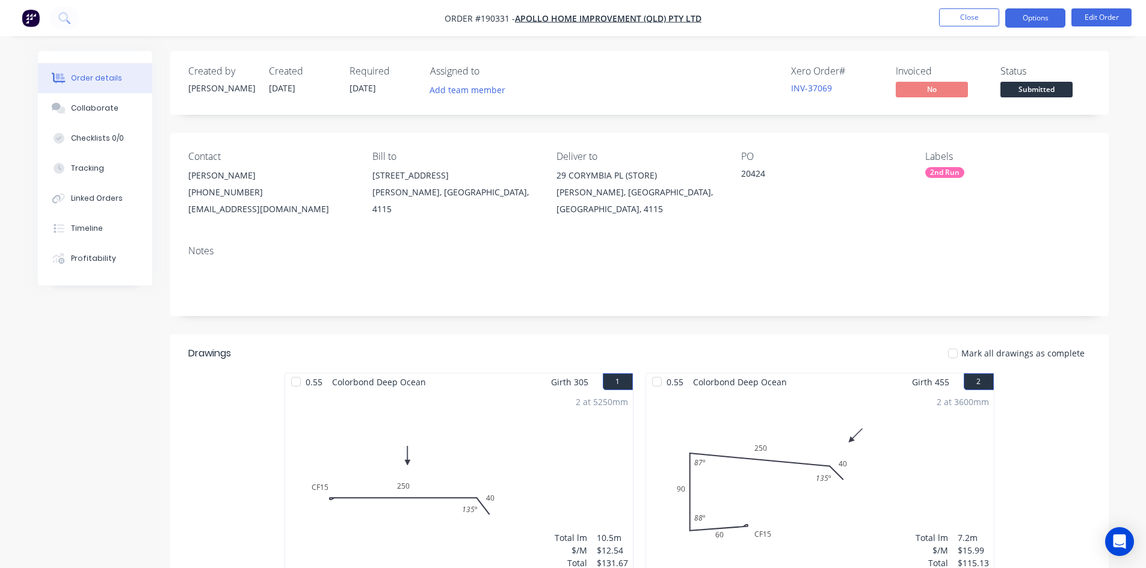
click at [1023, 9] on button "Options" at bounding box center [1035, 17] width 60 height 19
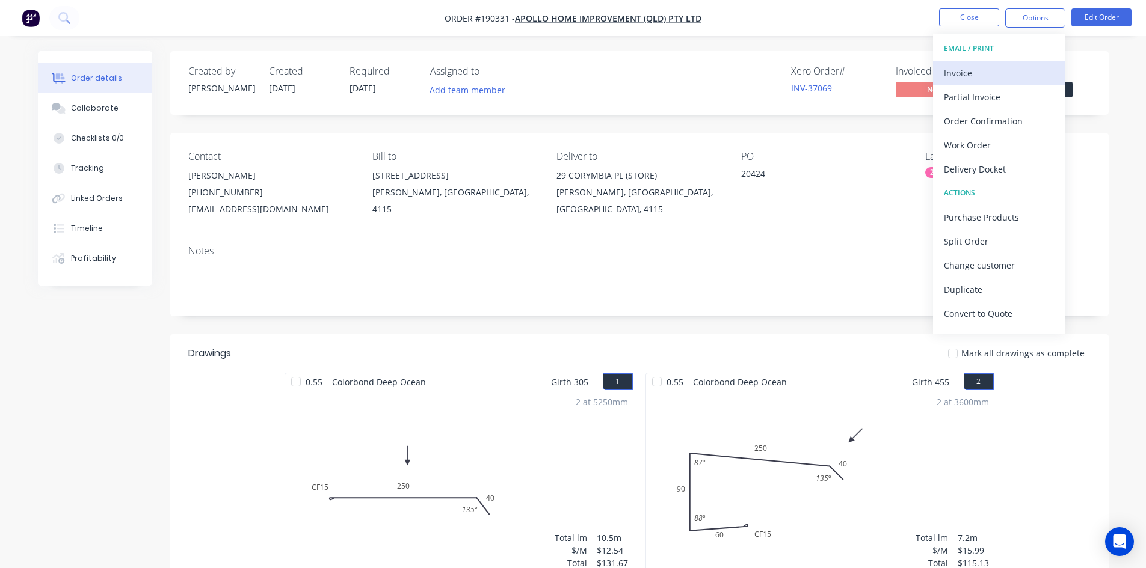
click at [1006, 64] on div "Invoice" at bounding box center [999, 72] width 111 height 17
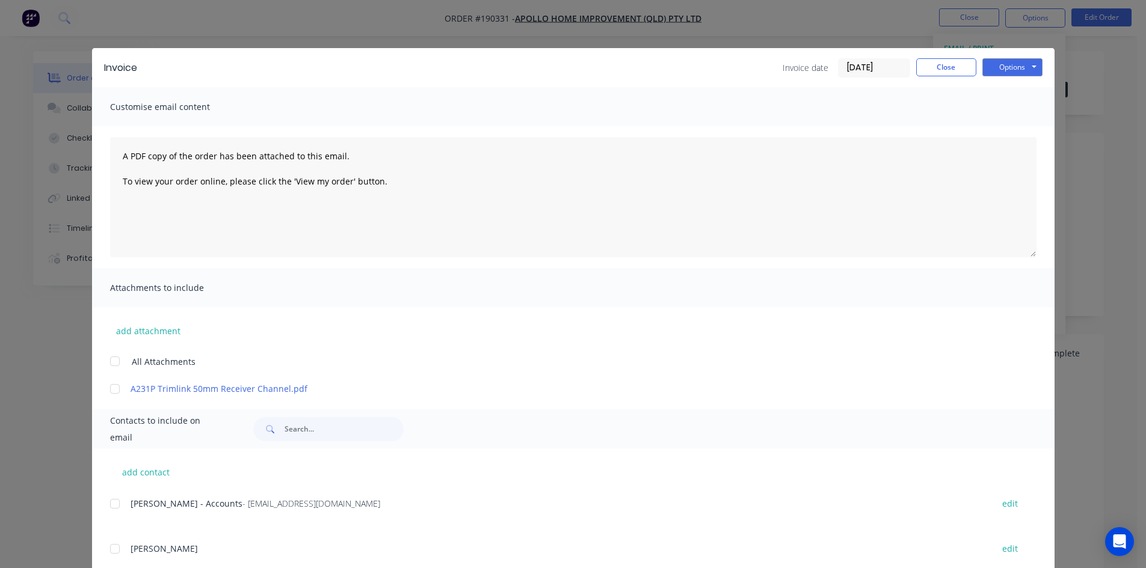
click at [106, 503] on div at bounding box center [115, 504] width 24 height 24
drag, startPoint x: 1024, startPoint y: 63, endPoint x: 1021, endPoint y: 73, distance: 11.1
click at [1024, 63] on button "Options" at bounding box center [1012, 67] width 60 height 18
click at [1012, 124] on button "Email" at bounding box center [1020, 128] width 77 height 20
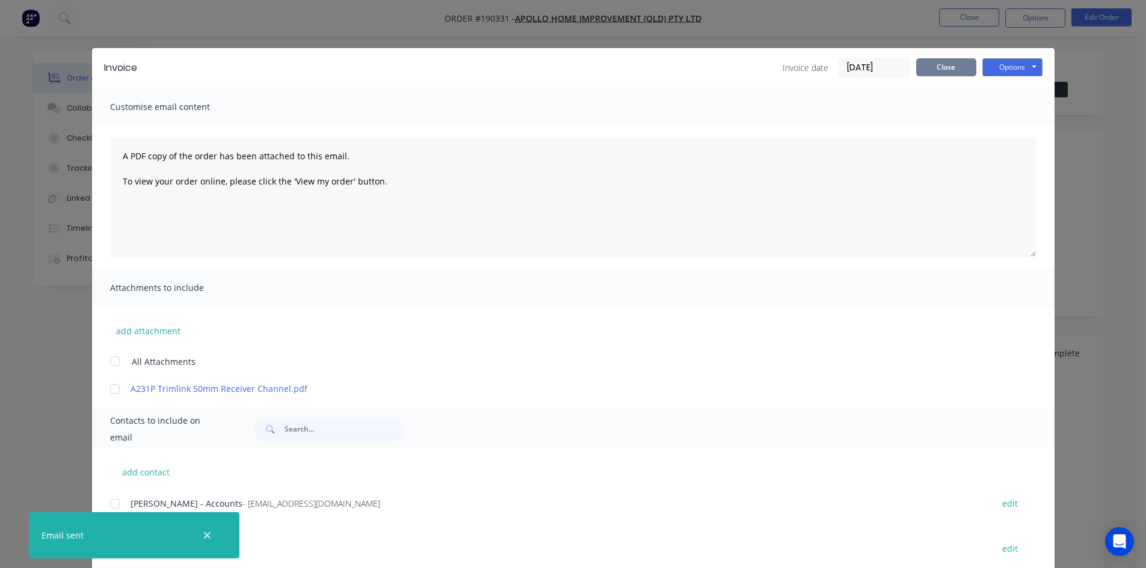
click at [937, 70] on button "Close" at bounding box center [946, 67] width 60 height 18
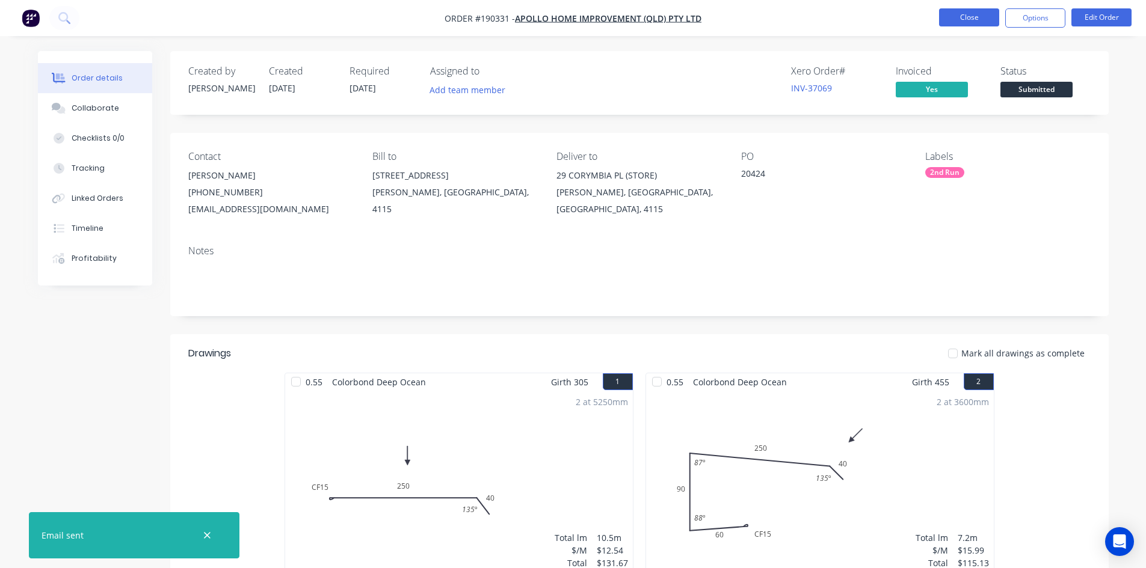
click at [960, 22] on button "Close" at bounding box center [969, 17] width 60 height 18
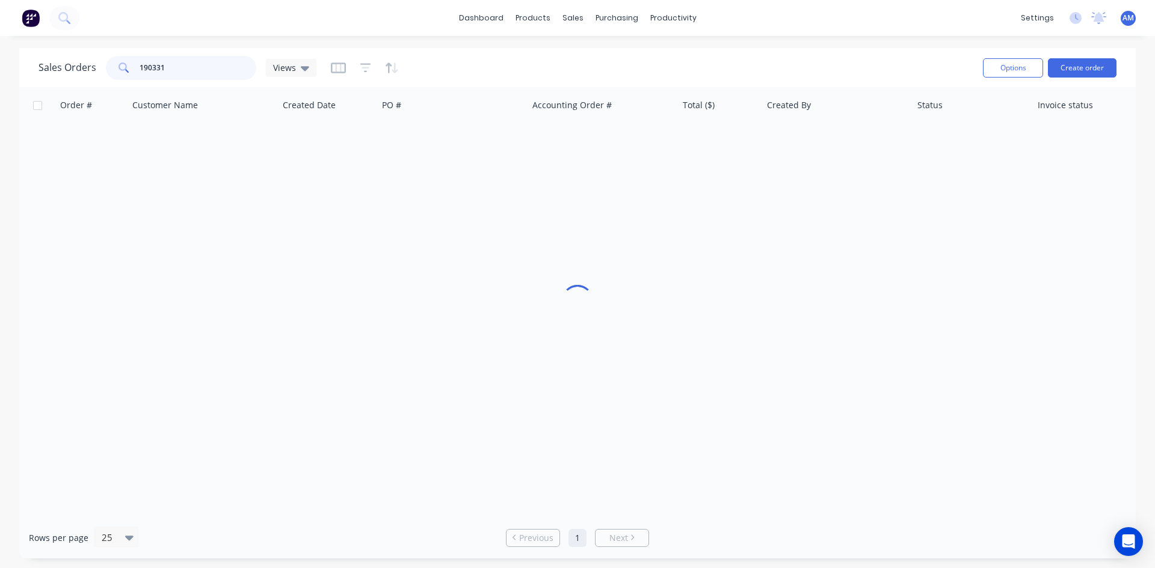
drag, startPoint x: 199, startPoint y: 64, endPoint x: 117, endPoint y: 60, distance: 82.5
click at [119, 62] on div "190331" at bounding box center [181, 68] width 150 height 24
type input "190347"
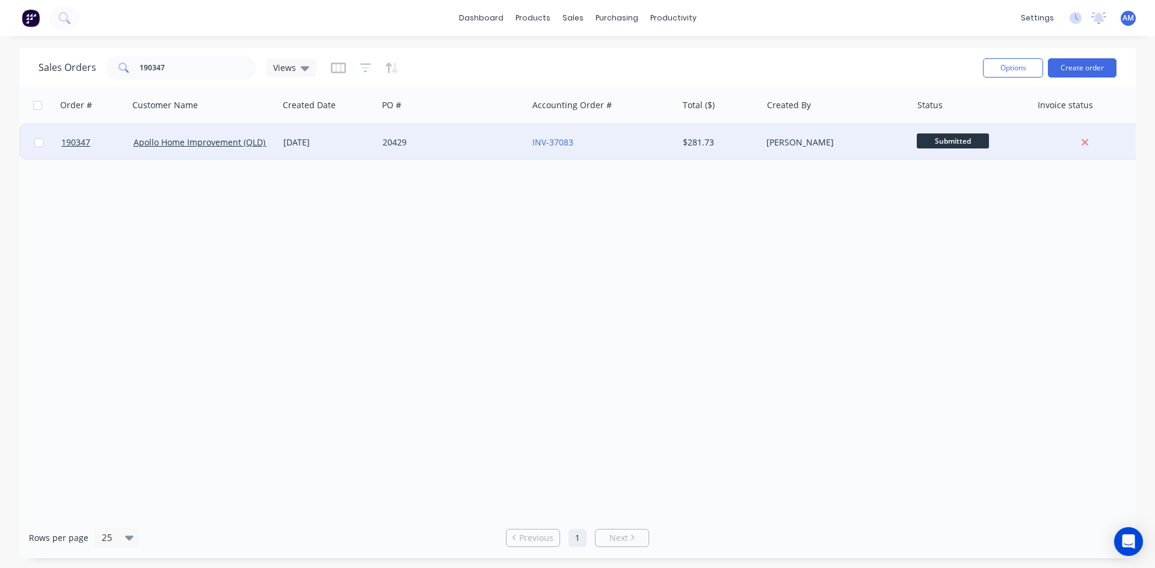
click at [467, 137] on div "20429" at bounding box center [449, 143] width 134 height 12
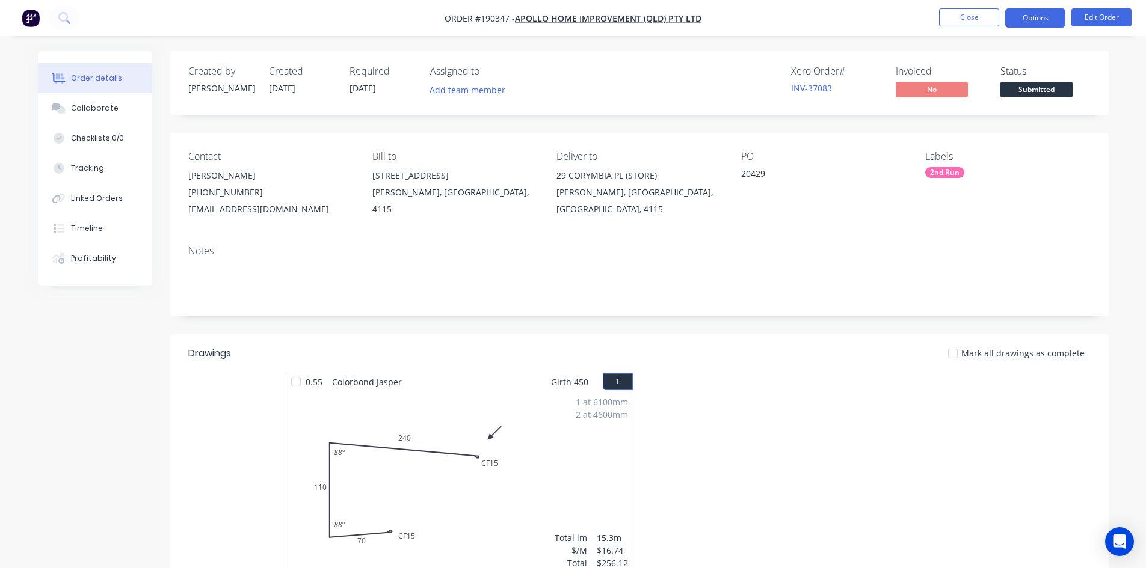
click at [1028, 13] on button "Options" at bounding box center [1035, 17] width 60 height 19
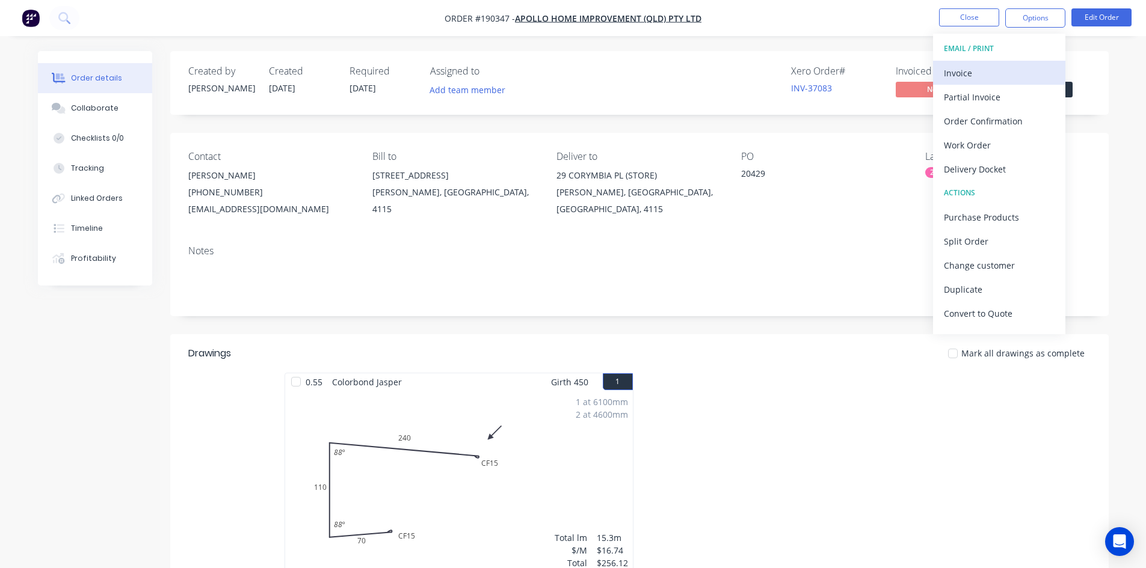
click at [986, 70] on div "Invoice" at bounding box center [999, 72] width 111 height 17
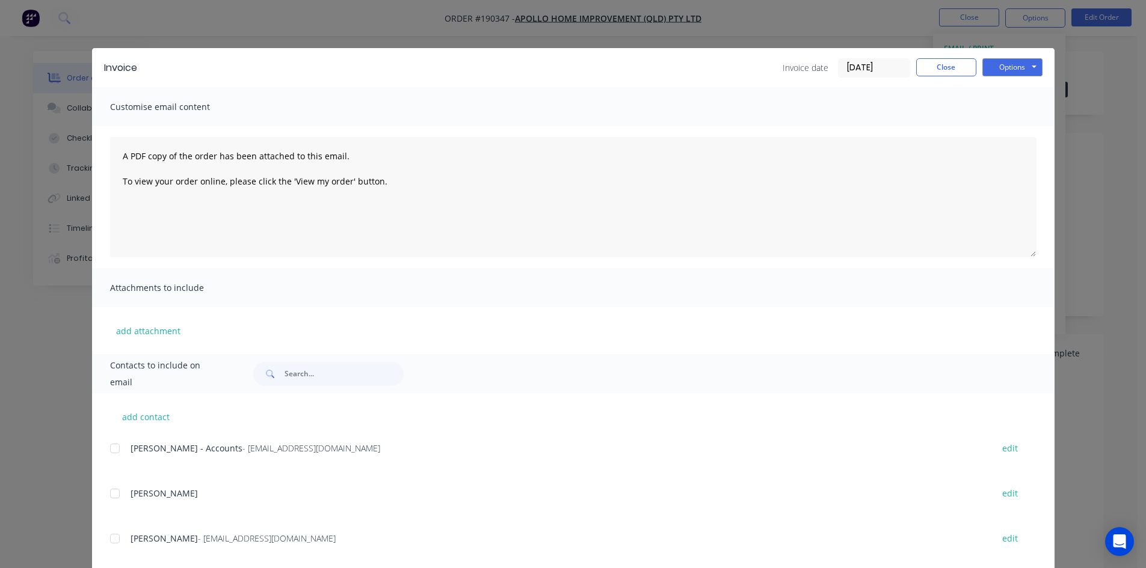
click at [110, 452] on div at bounding box center [115, 449] width 24 height 24
click at [986, 70] on button "Options" at bounding box center [1012, 67] width 60 height 18
click at [992, 126] on button "Email" at bounding box center [1020, 128] width 77 height 20
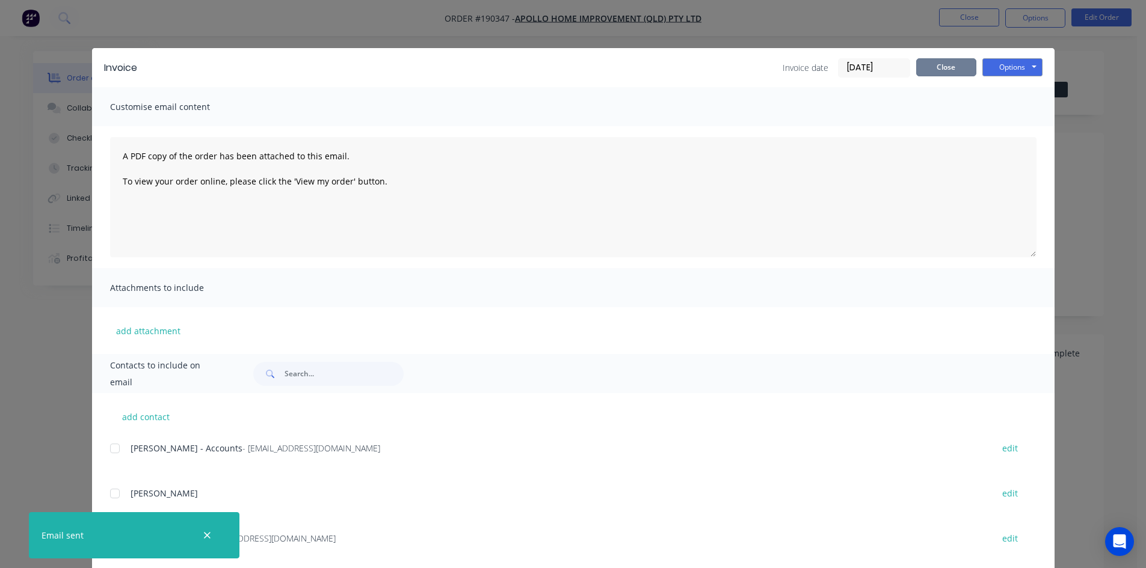
click at [954, 70] on button "Close" at bounding box center [946, 67] width 60 height 18
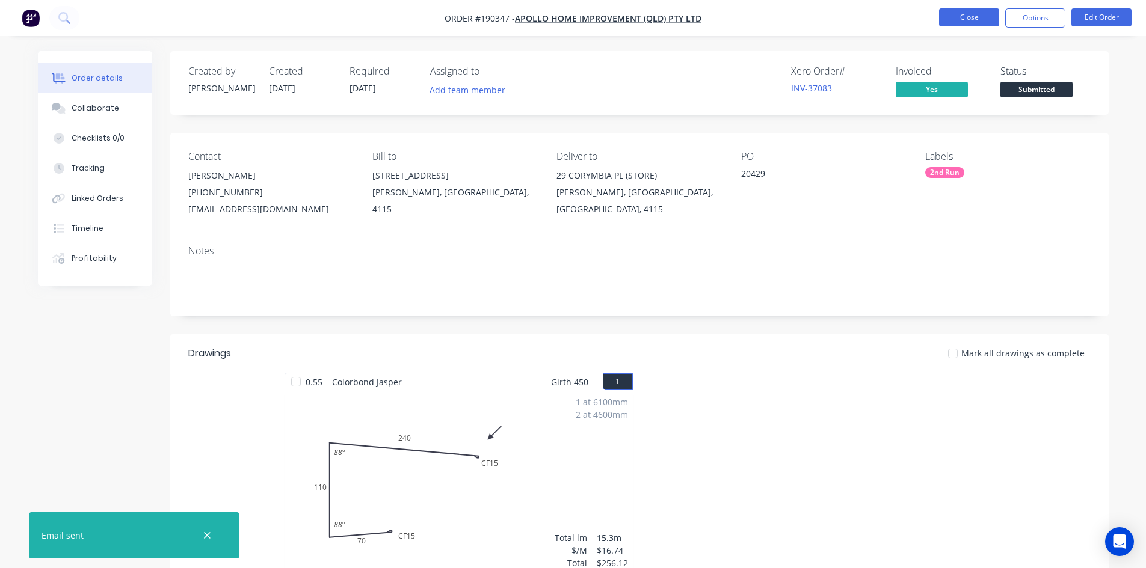
click at [968, 16] on button "Close" at bounding box center [969, 17] width 60 height 18
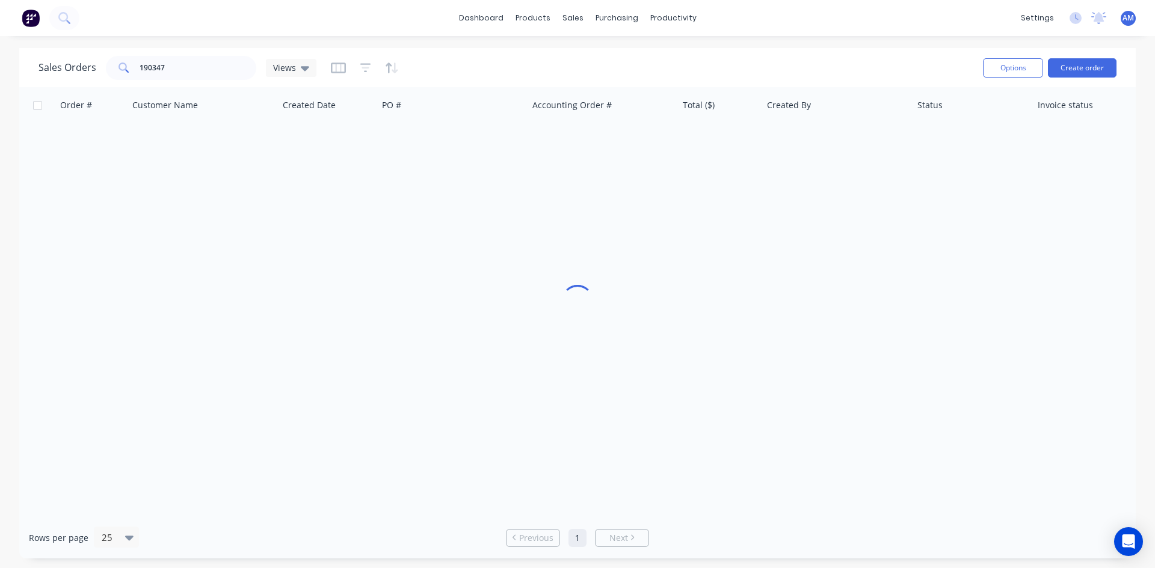
drag, startPoint x: 159, startPoint y: 70, endPoint x: 182, endPoint y: 63, distance: 23.4
click at [159, 69] on div "Sales Orders 190347 Views Options Create order" at bounding box center [577, 67] width 1116 height 39
drag, startPoint x: 182, startPoint y: 63, endPoint x: 109, endPoint y: 66, distance: 72.8
click at [109, 66] on div "190347" at bounding box center [181, 68] width 150 height 24
type input "190348"
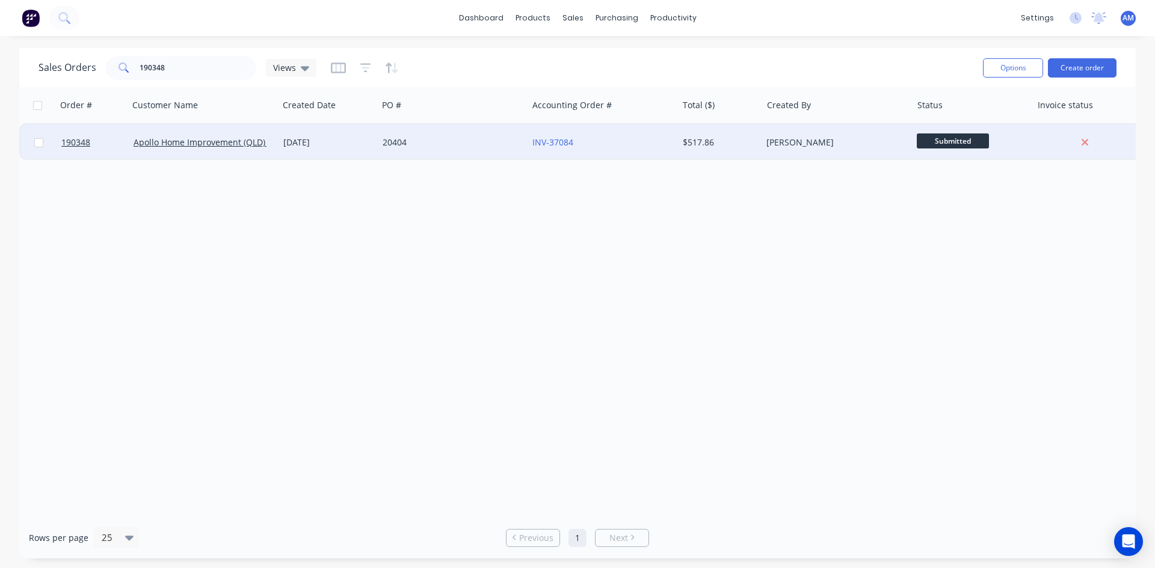
click at [441, 154] on div "20404" at bounding box center [453, 142] width 150 height 36
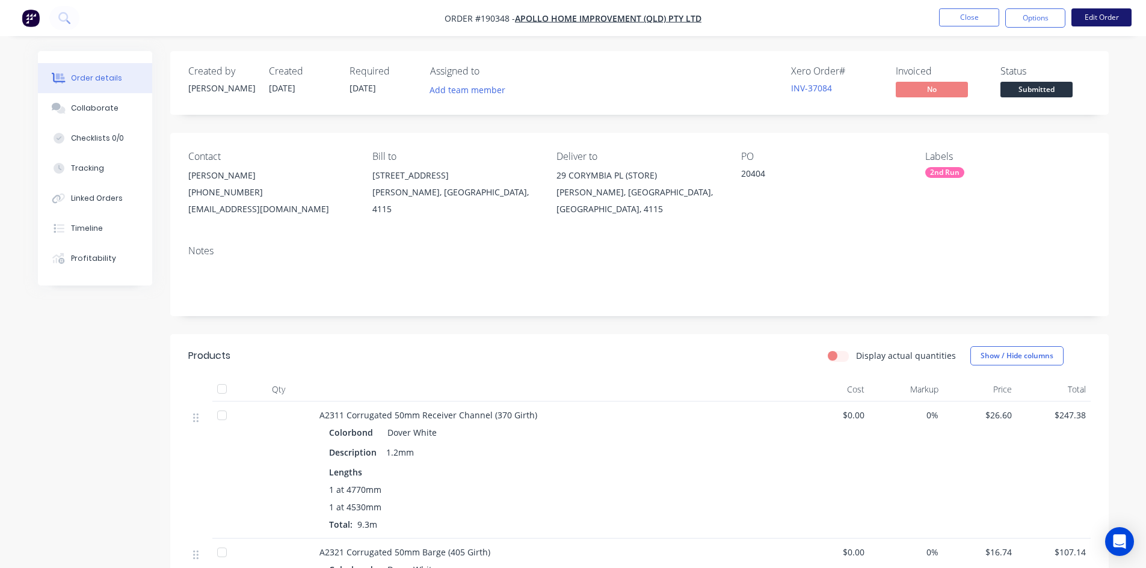
click at [1111, 19] on button "Edit Order" at bounding box center [1101, 17] width 60 height 18
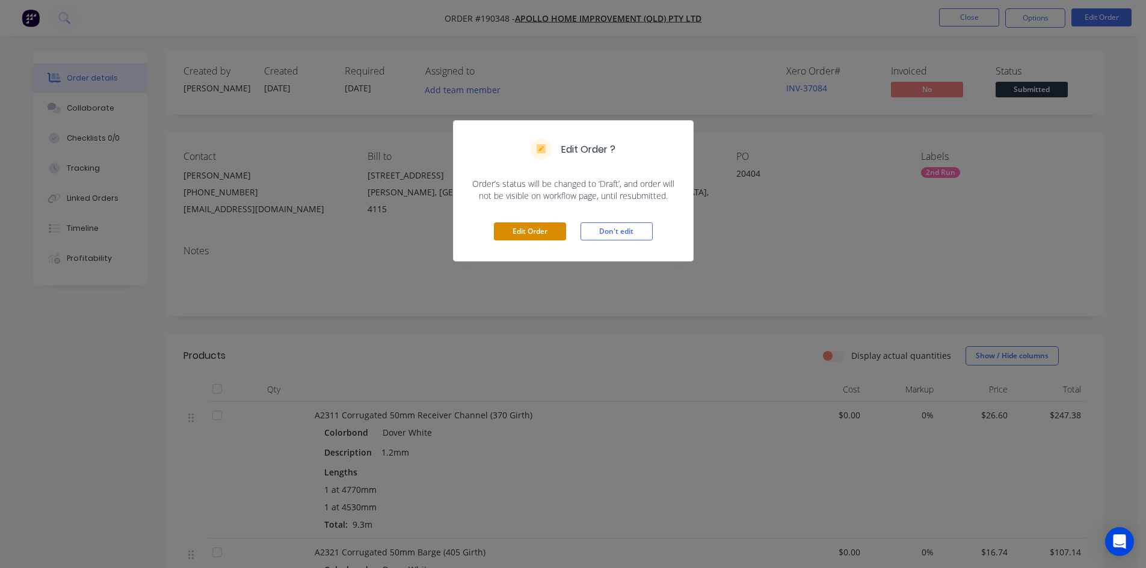
click at [517, 229] on button "Edit Order" at bounding box center [530, 232] width 72 height 18
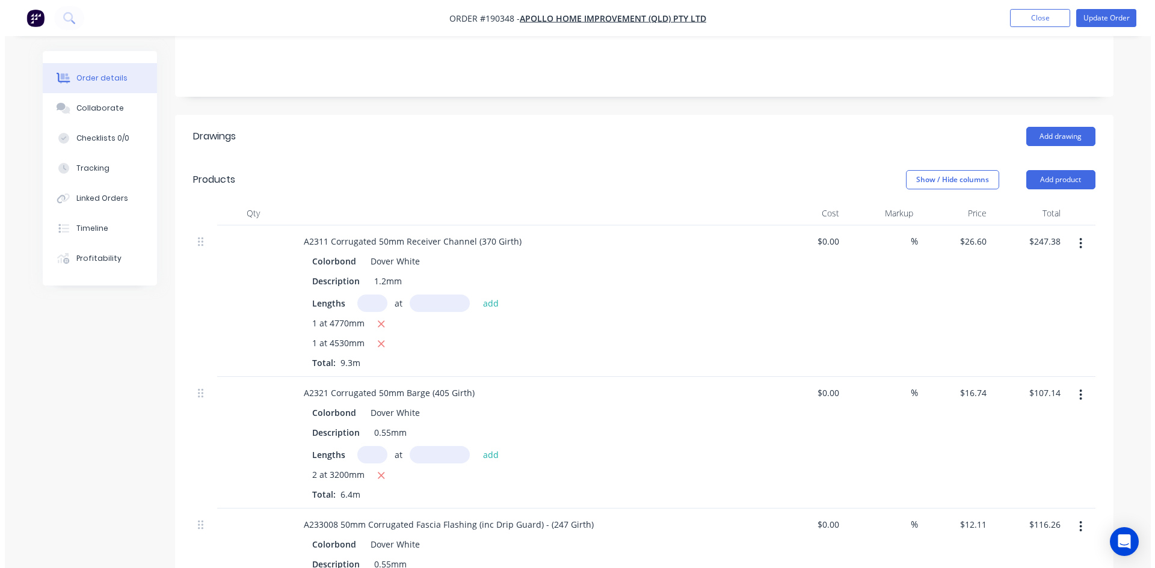
scroll to position [301, 0]
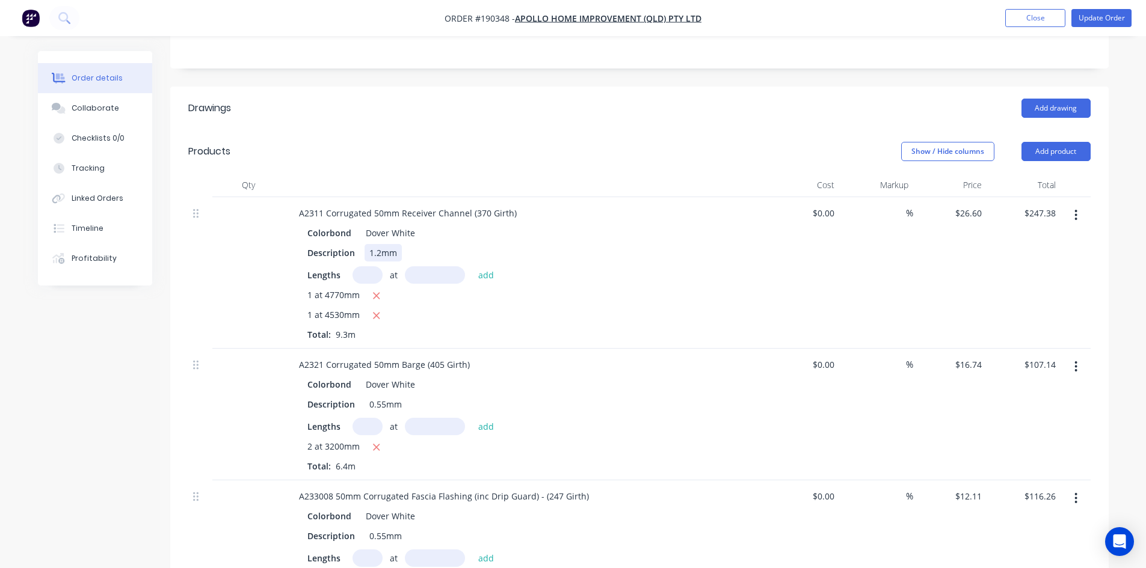
click at [387, 244] on div "1.2mm" at bounding box center [382, 252] width 37 height 17
drag, startPoint x: 378, startPoint y: 217, endPoint x: 394, endPoint y: 213, distance: 16.6
click at [378, 244] on div "1.2mm" at bounding box center [382, 252] width 37 height 17
click at [536, 244] on div "Description 1mm" at bounding box center [523, 252] width 440 height 17
click at [1101, 23] on button "Update Order" at bounding box center [1101, 18] width 60 height 18
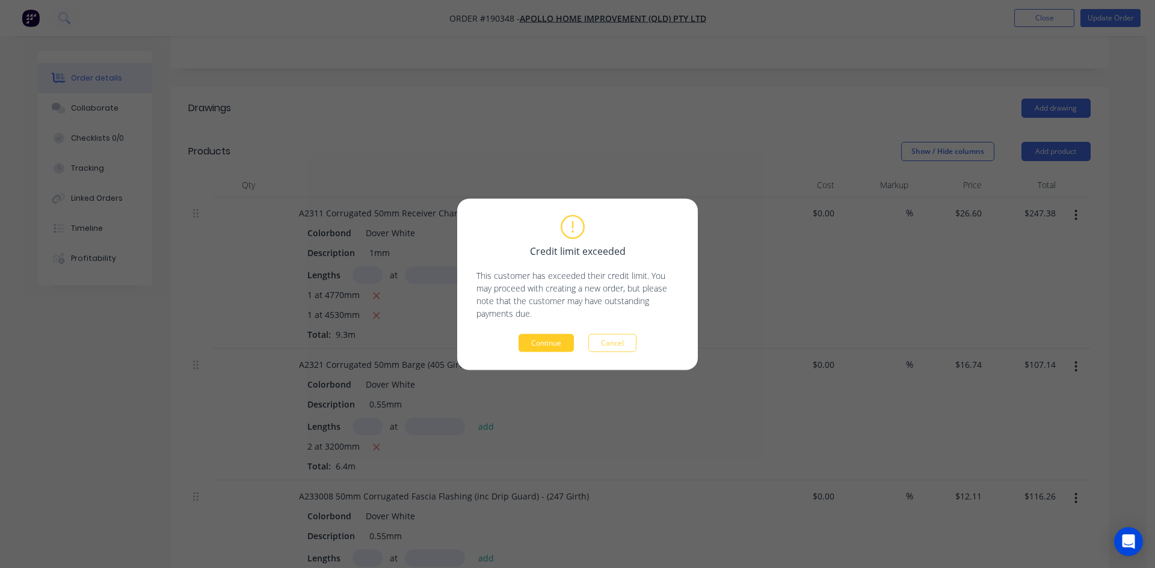
click at [560, 337] on button "Continue" at bounding box center [545, 343] width 55 height 18
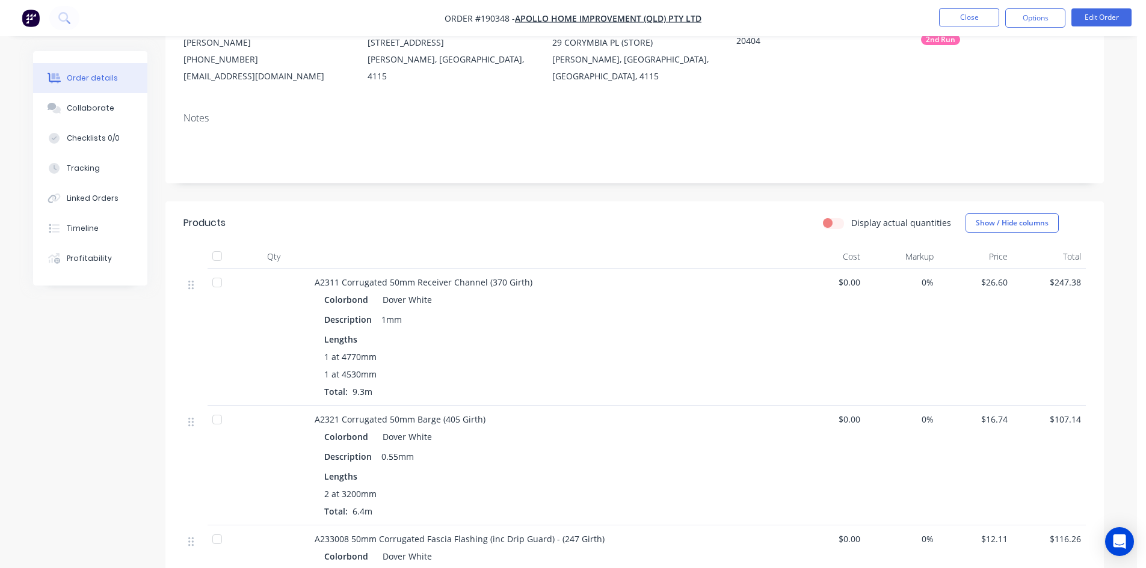
scroll to position [101, 0]
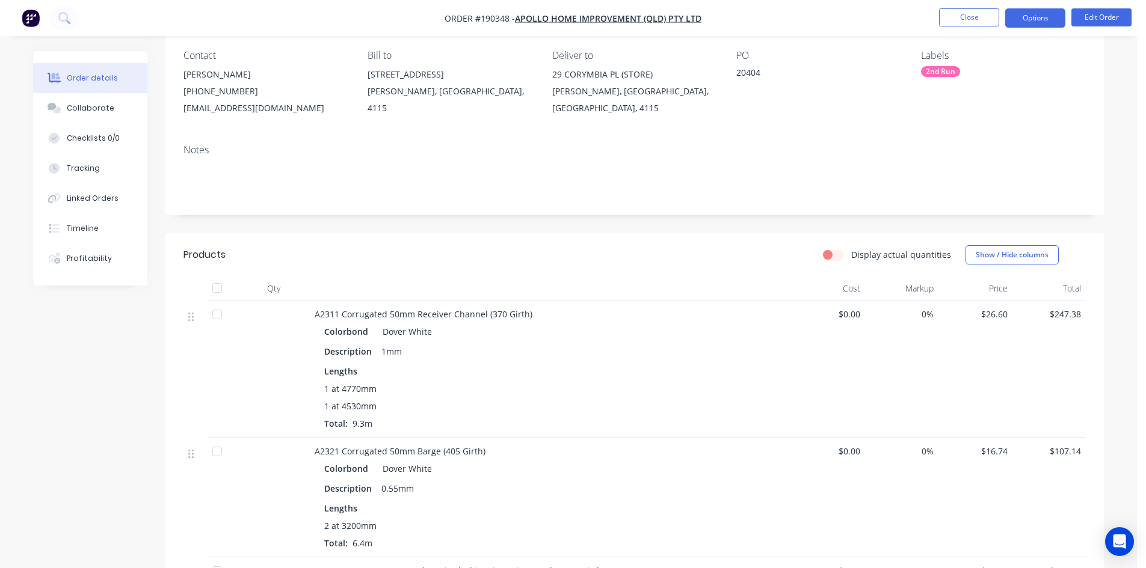
click at [1049, 17] on button "Options" at bounding box center [1035, 17] width 60 height 19
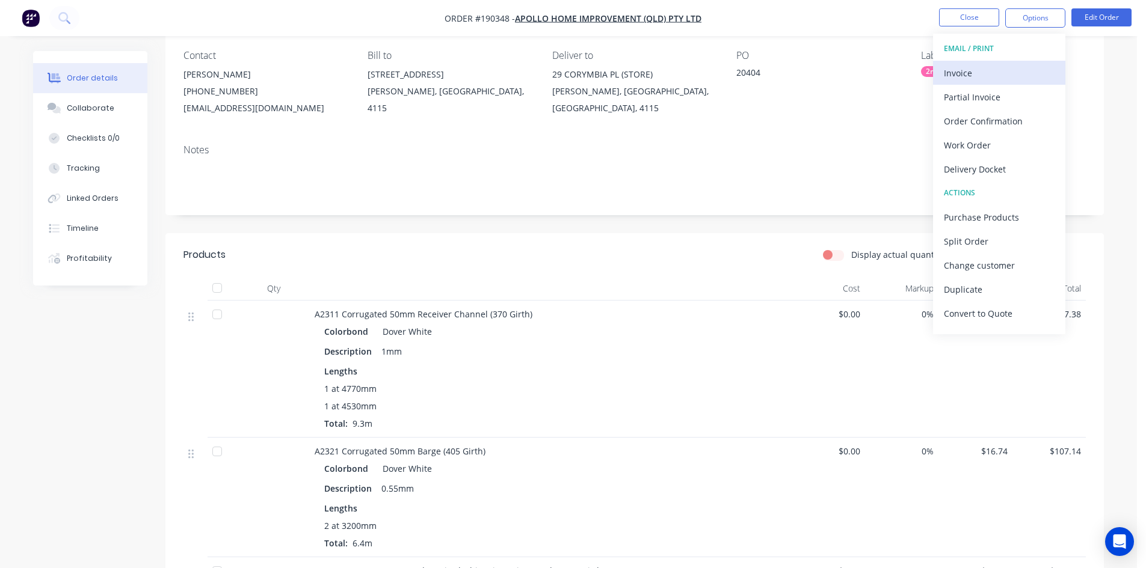
click at [1007, 64] on div "Invoice" at bounding box center [999, 72] width 111 height 17
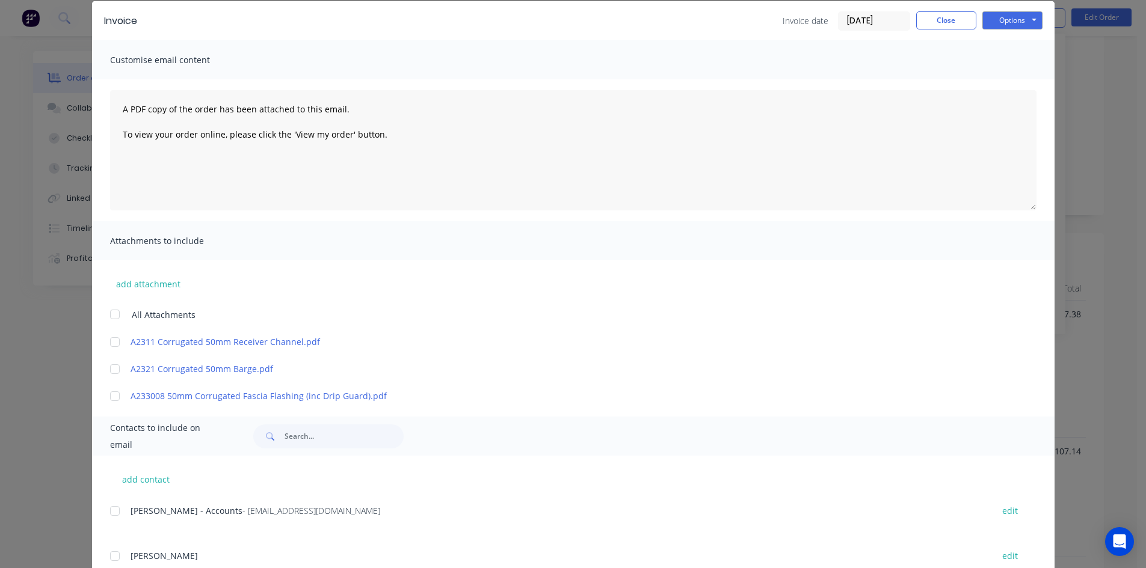
scroll to position [60, 0]
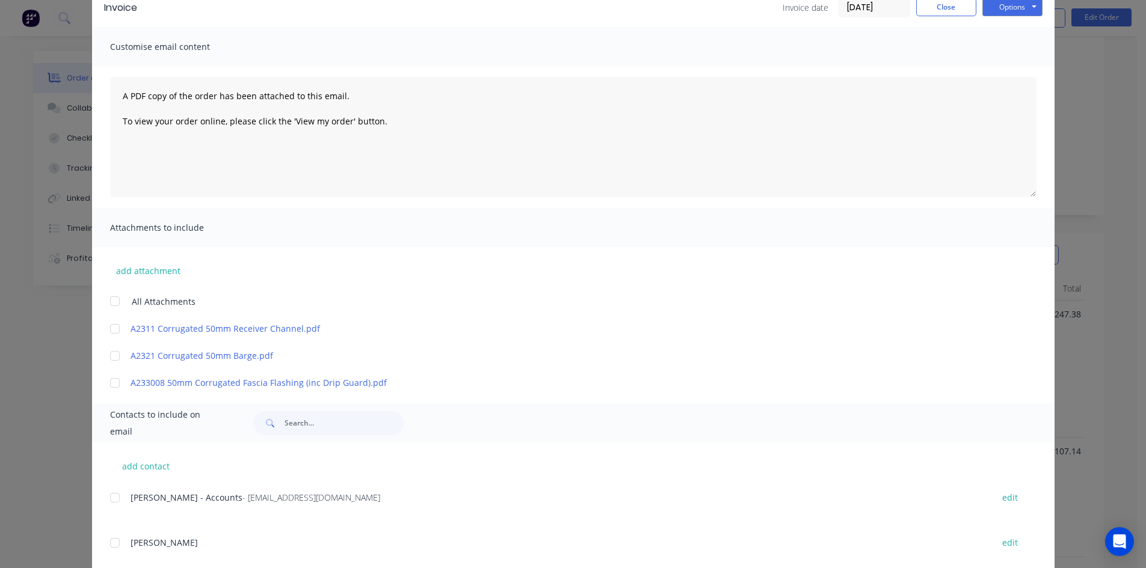
click at [112, 496] on div at bounding box center [115, 498] width 24 height 24
drag, startPoint x: 1025, startPoint y: 8, endPoint x: 1022, endPoint y: 13, distance: 6.5
click at [1024, 7] on button "Options" at bounding box center [1012, 7] width 60 height 18
click at [1018, 72] on button "Email" at bounding box center [1020, 68] width 77 height 20
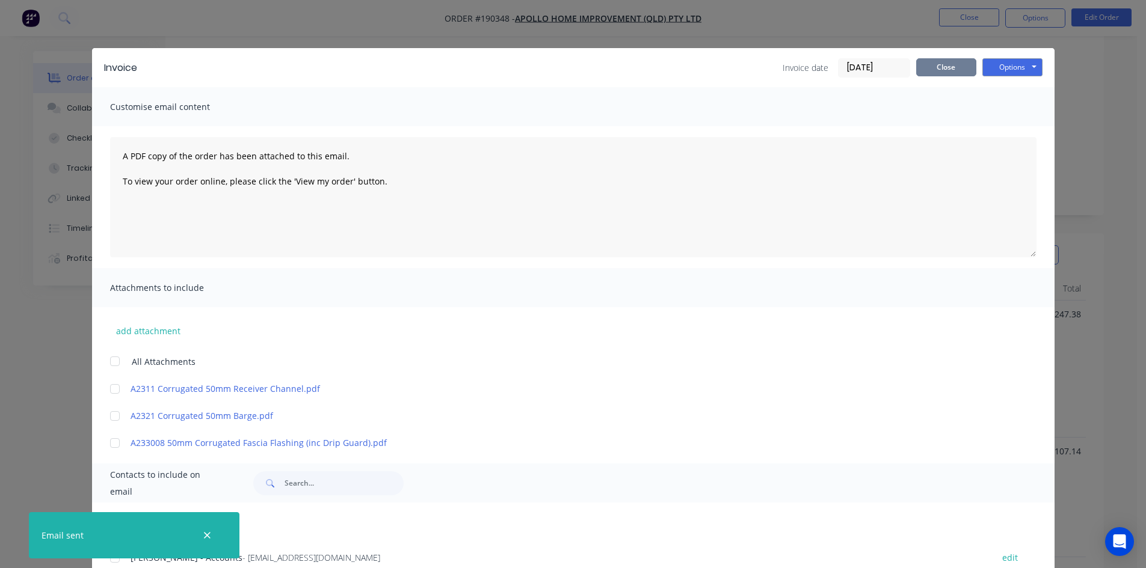
click at [954, 70] on button "Close" at bounding box center [946, 67] width 60 height 18
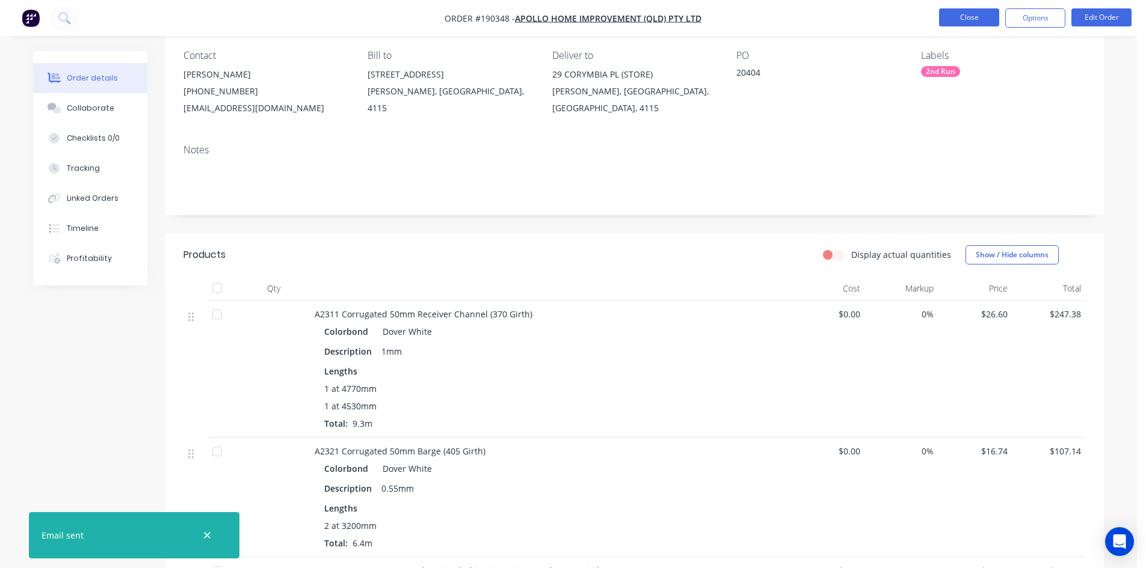
click at [977, 17] on button "Close" at bounding box center [969, 17] width 60 height 18
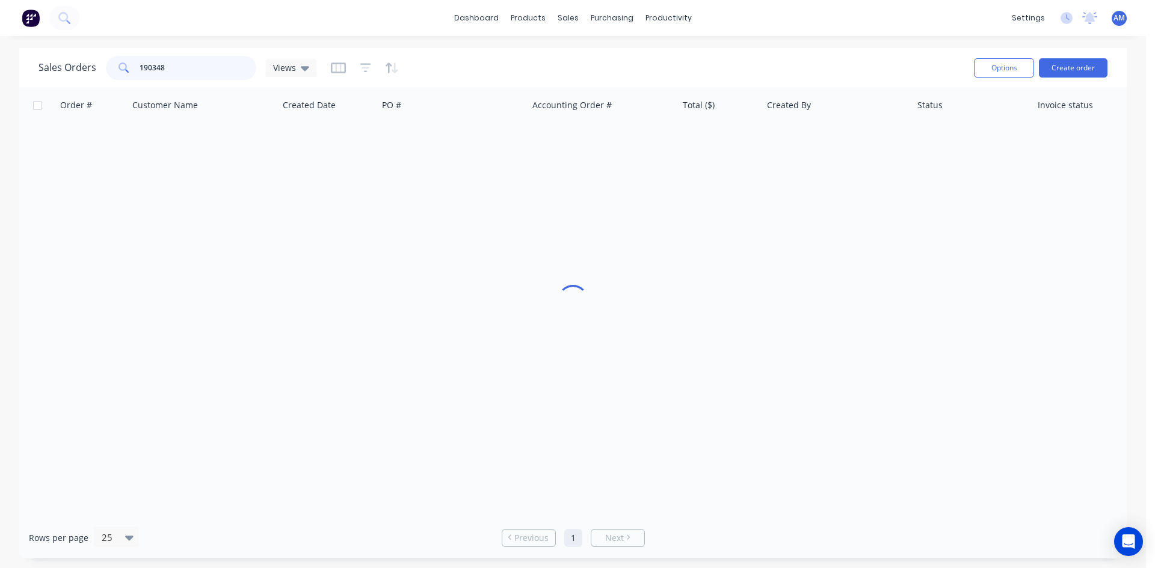
drag, startPoint x: 224, startPoint y: 64, endPoint x: 48, endPoint y: 52, distance: 176.7
click at [48, 52] on div "Sales Orders 190348 Views Options Create order" at bounding box center [572, 67] width 1107 height 39
type input "191442"
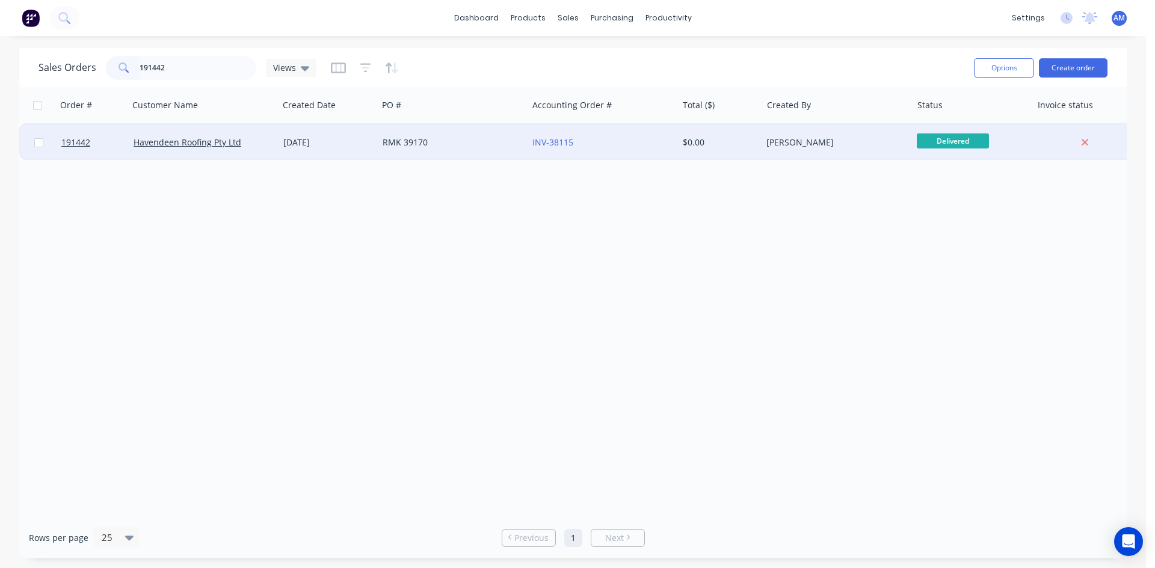
click at [613, 139] on div "INV-38115" at bounding box center [599, 143] width 134 height 12
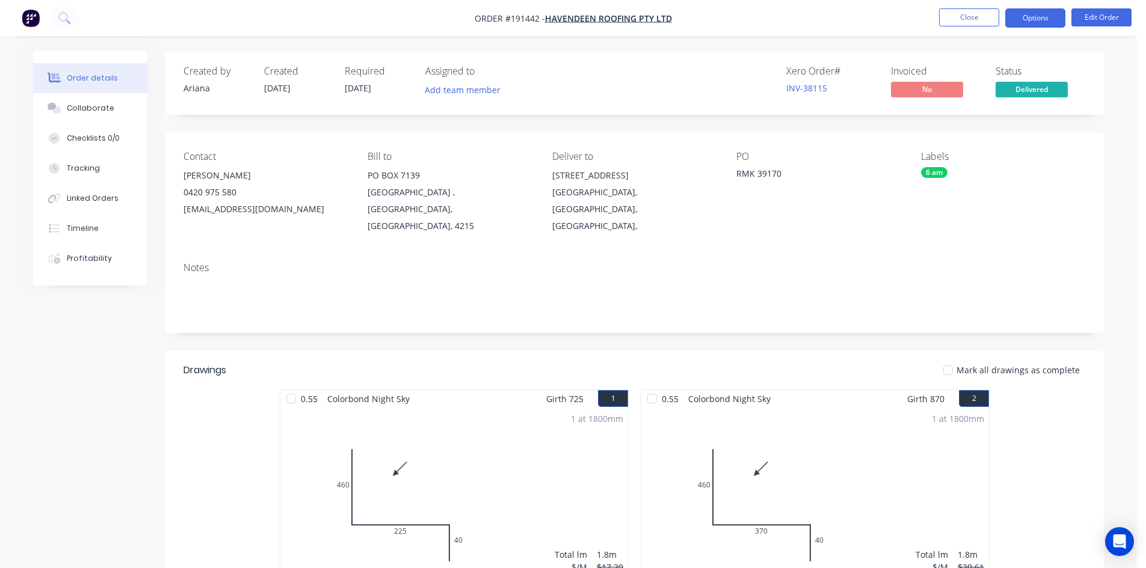
click at [1062, 13] on button "Options" at bounding box center [1035, 17] width 60 height 19
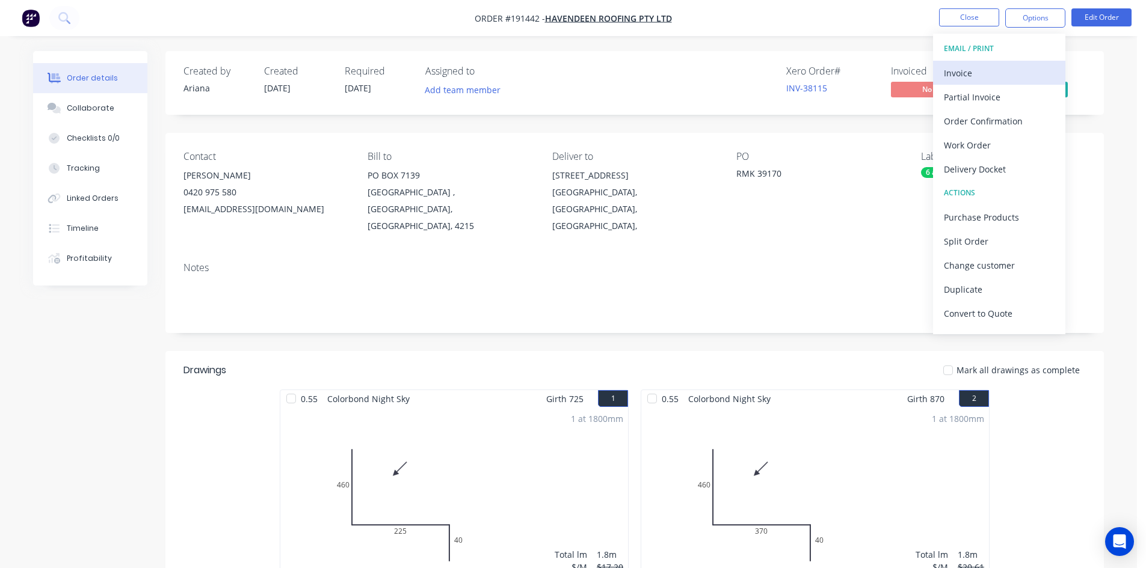
click at [1033, 61] on button "Invoice" at bounding box center [999, 73] width 132 height 24
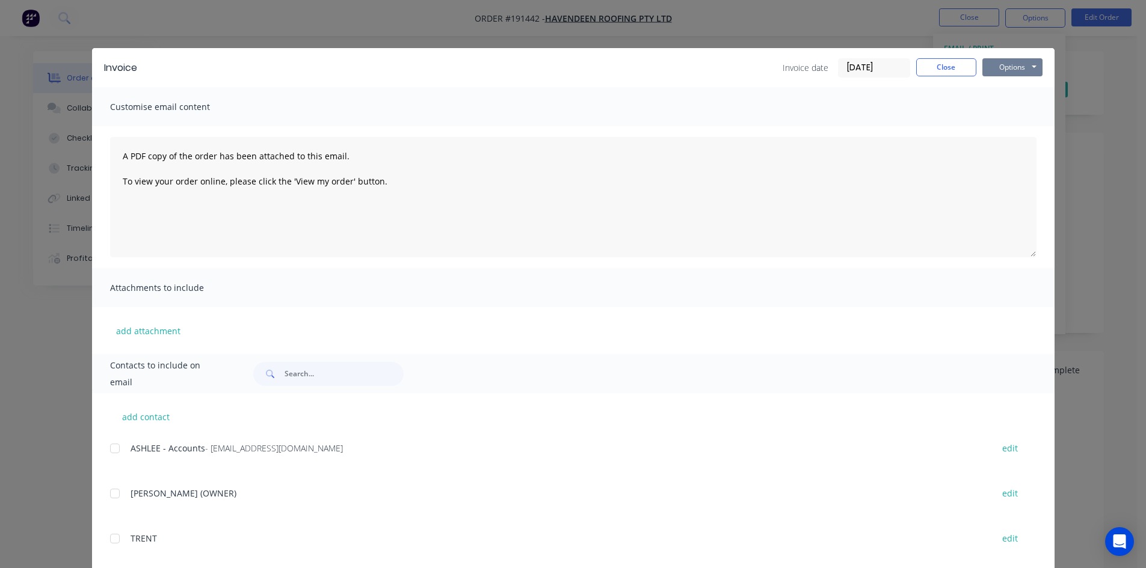
click at [1006, 63] on button "Options" at bounding box center [1012, 67] width 60 height 18
click at [1006, 108] on button "Print" at bounding box center [1020, 109] width 77 height 20
click at [949, 67] on button "Close" at bounding box center [946, 67] width 60 height 18
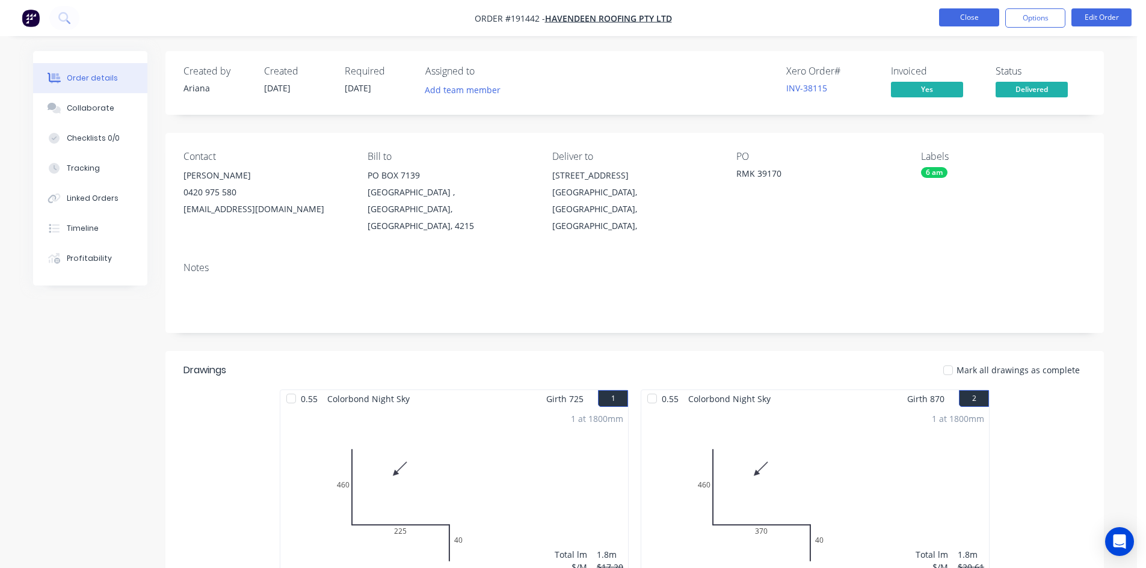
click at [966, 14] on button "Close" at bounding box center [969, 17] width 60 height 18
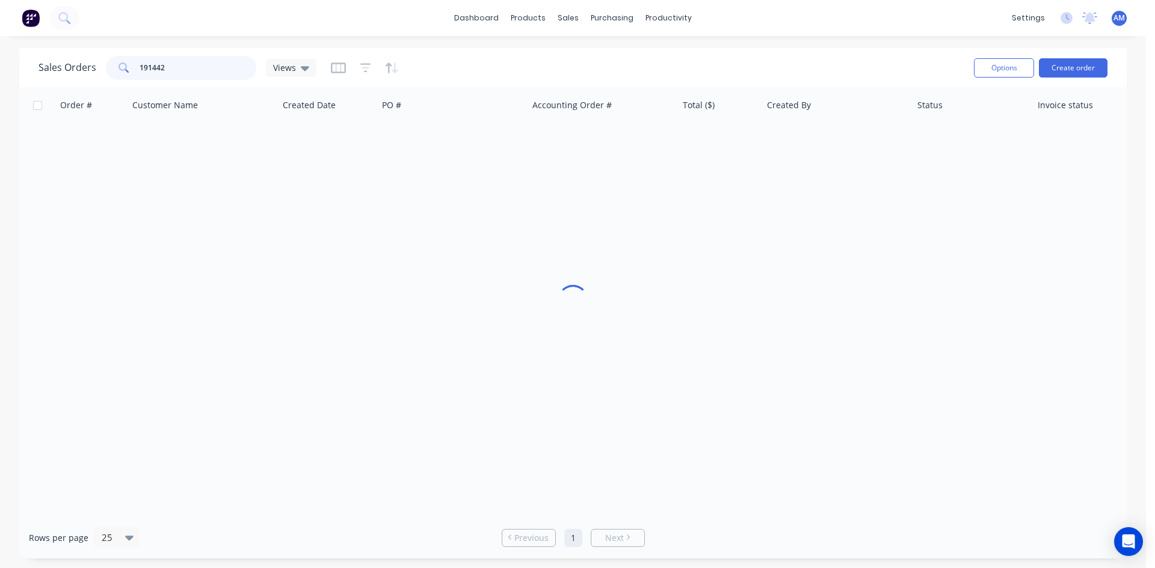
drag, startPoint x: 197, startPoint y: 63, endPoint x: 127, endPoint y: 66, distance: 69.8
click at [127, 66] on div "191442" at bounding box center [181, 68] width 150 height 24
type input "191444"
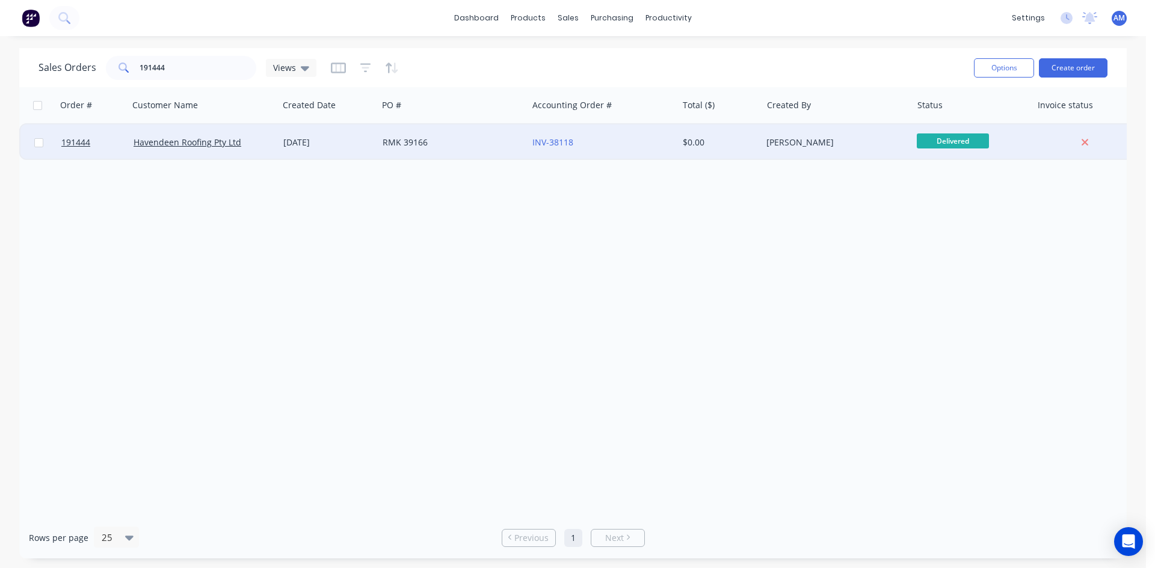
click at [471, 149] on div "RMK 39166" at bounding box center [453, 142] width 150 height 36
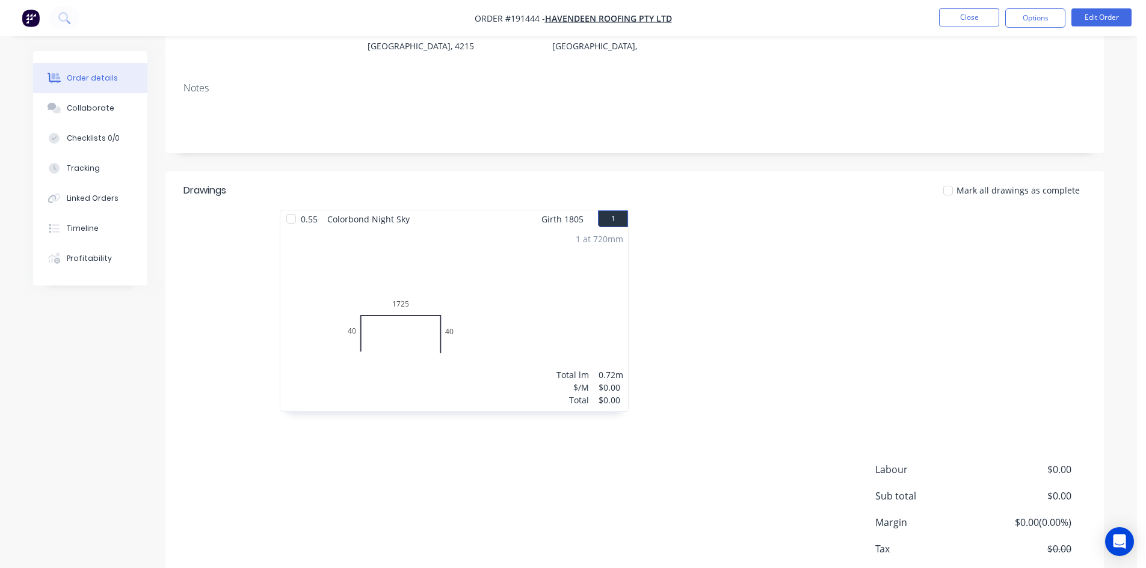
scroll to position [180, 0]
click at [1120, 16] on button "Edit Order" at bounding box center [1101, 17] width 60 height 18
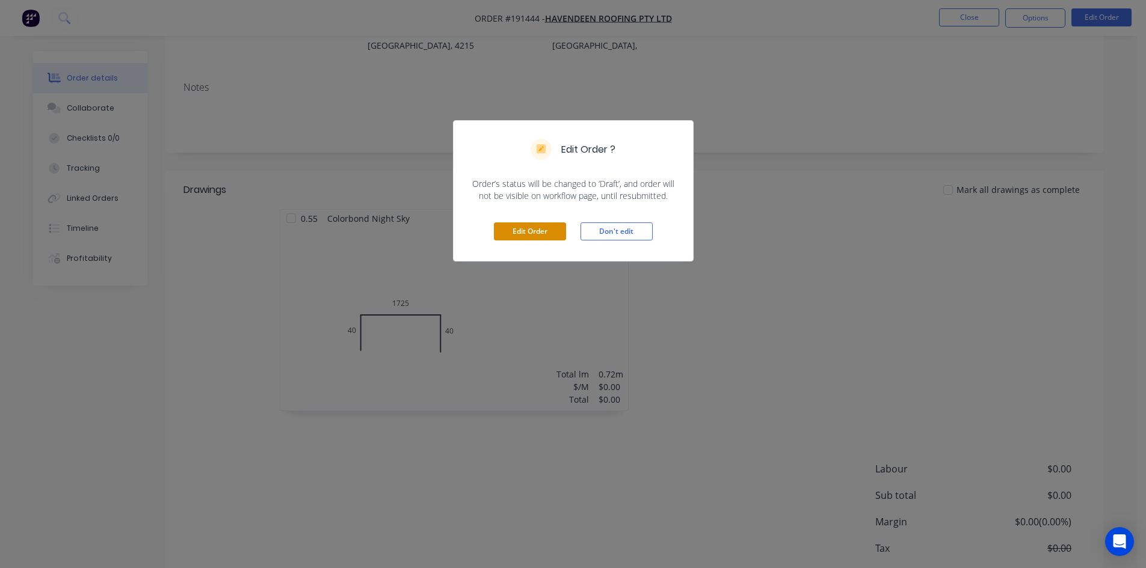
click at [550, 228] on button "Edit Order" at bounding box center [530, 232] width 72 height 18
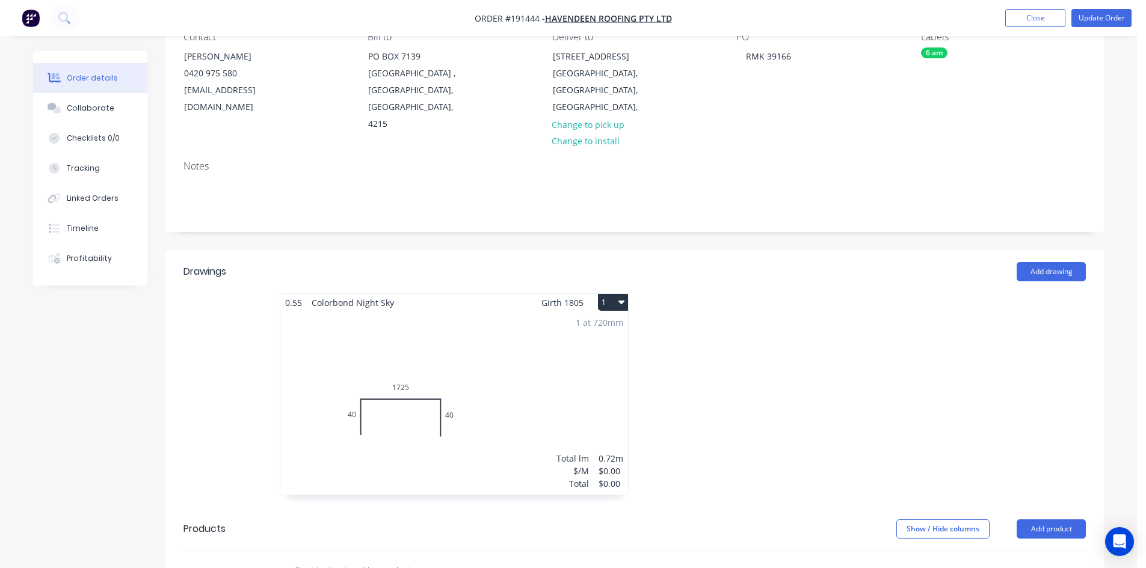
scroll to position [60, 0]
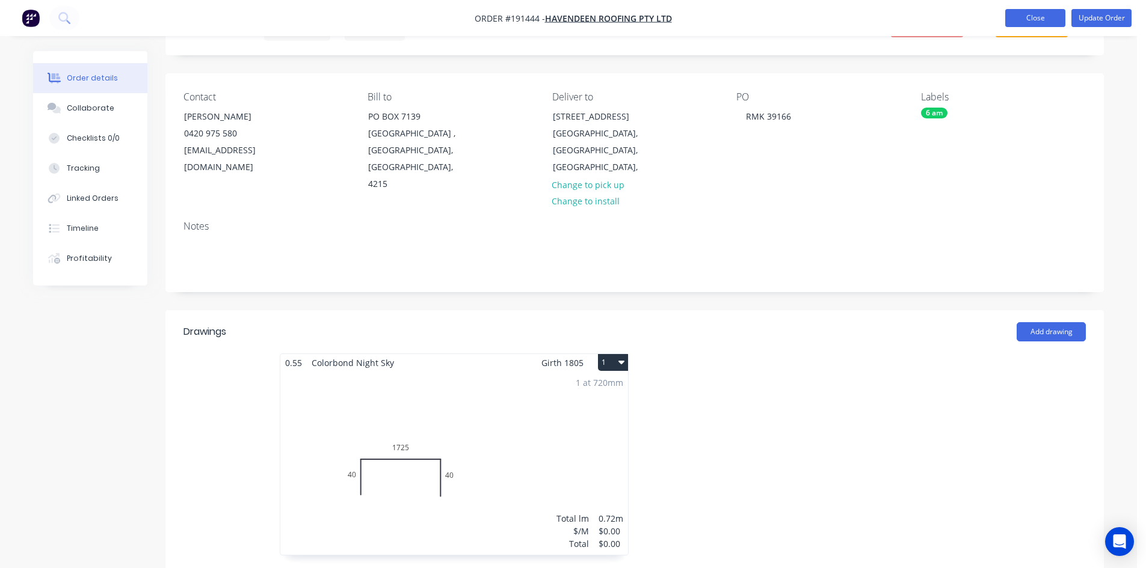
click at [1036, 11] on button "Close" at bounding box center [1035, 18] width 60 height 18
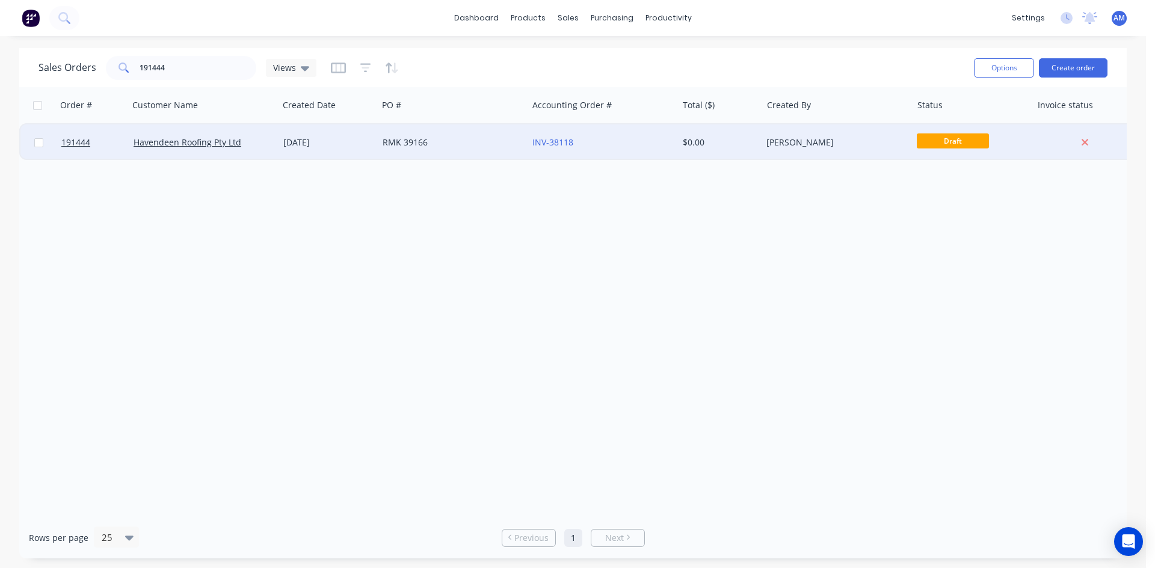
click at [478, 140] on div "RMK 39166" at bounding box center [449, 143] width 134 height 12
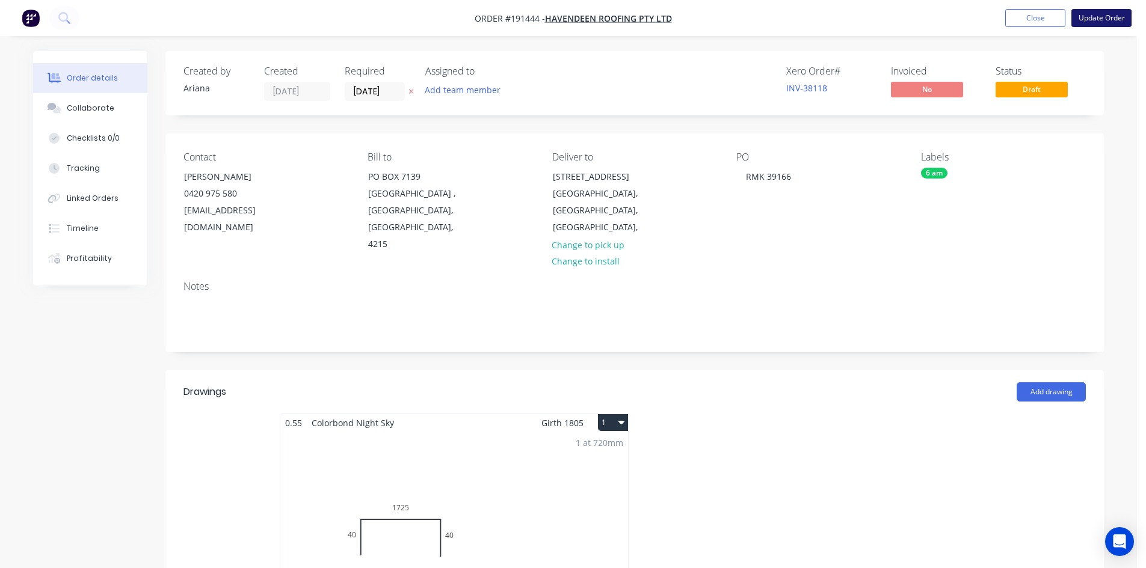
click at [1086, 20] on button "Update Order" at bounding box center [1101, 18] width 60 height 18
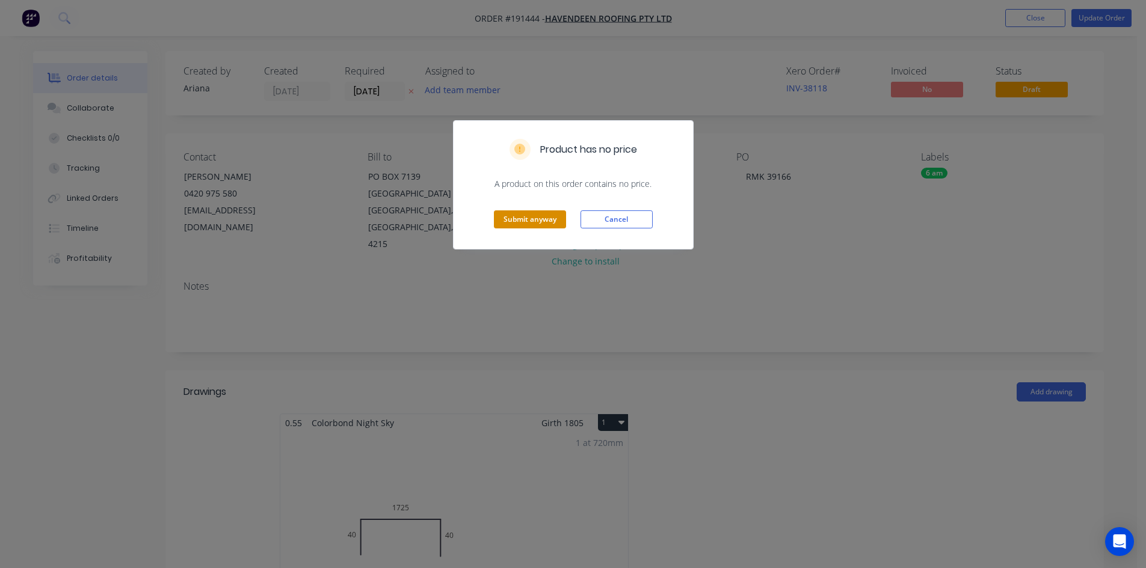
click at [512, 221] on button "Submit anyway" at bounding box center [530, 219] width 72 height 18
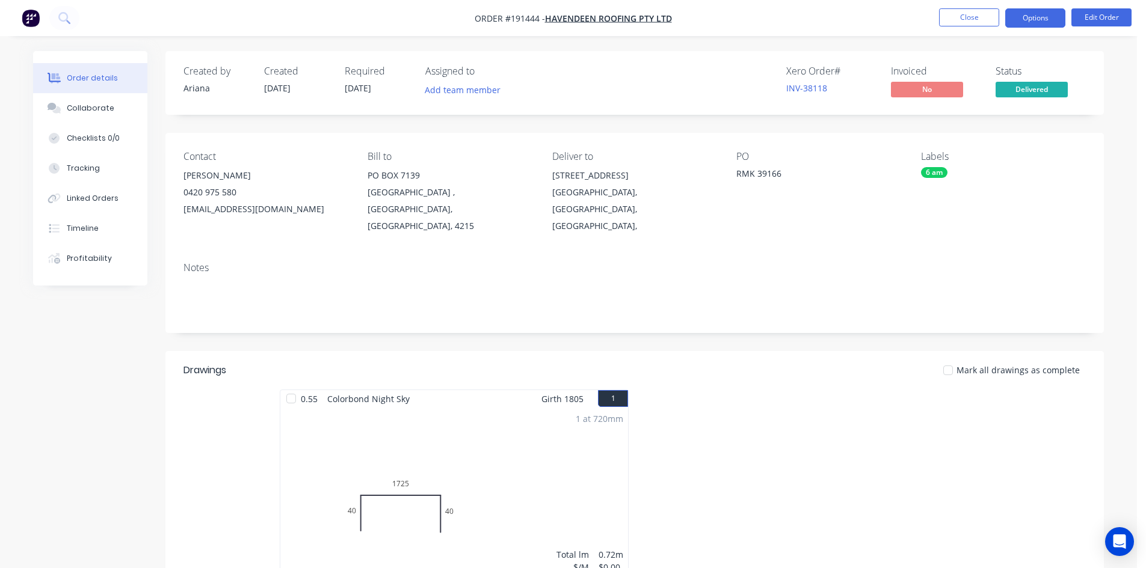
click at [1032, 23] on button "Options" at bounding box center [1035, 17] width 60 height 19
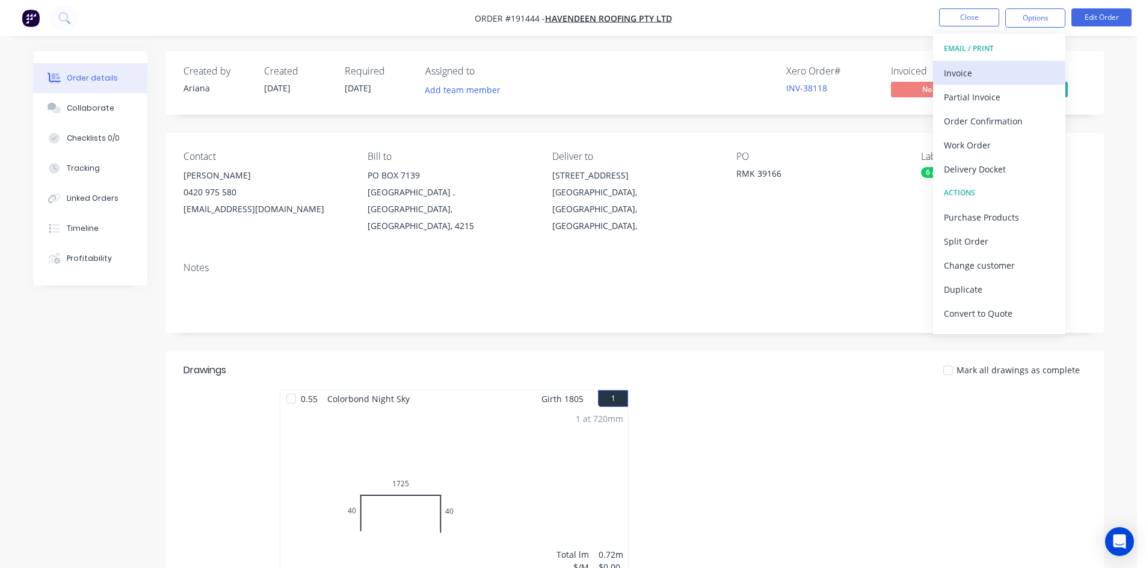
click at [1015, 72] on div "Invoice" at bounding box center [999, 72] width 111 height 17
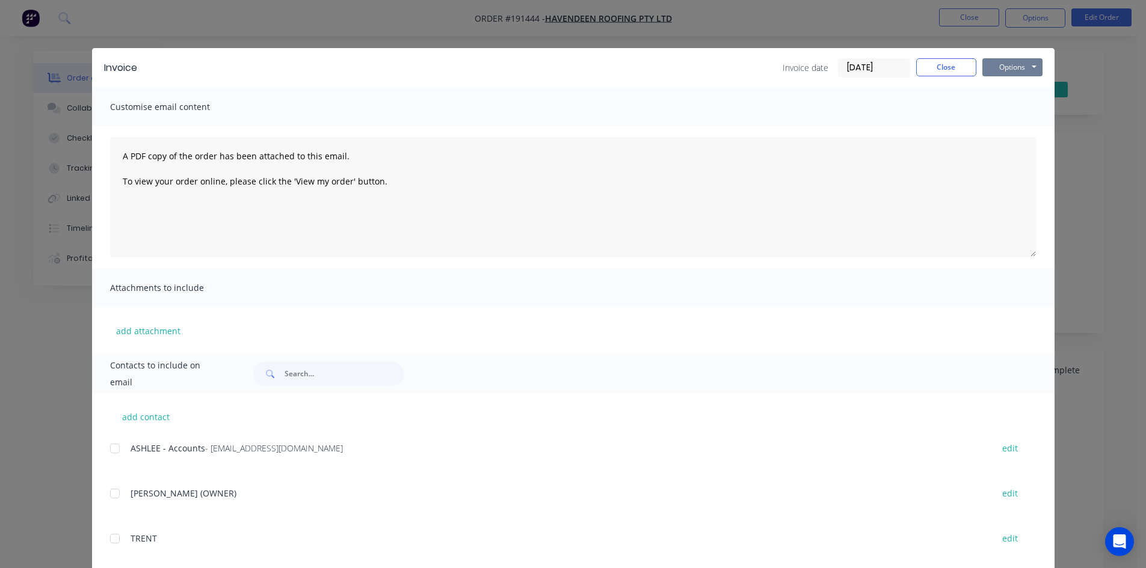
click at [1007, 69] on button "Options" at bounding box center [1012, 67] width 60 height 18
click at [1012, 112] on button "Print" at bounding box center [1020, 109] width 77 height 20
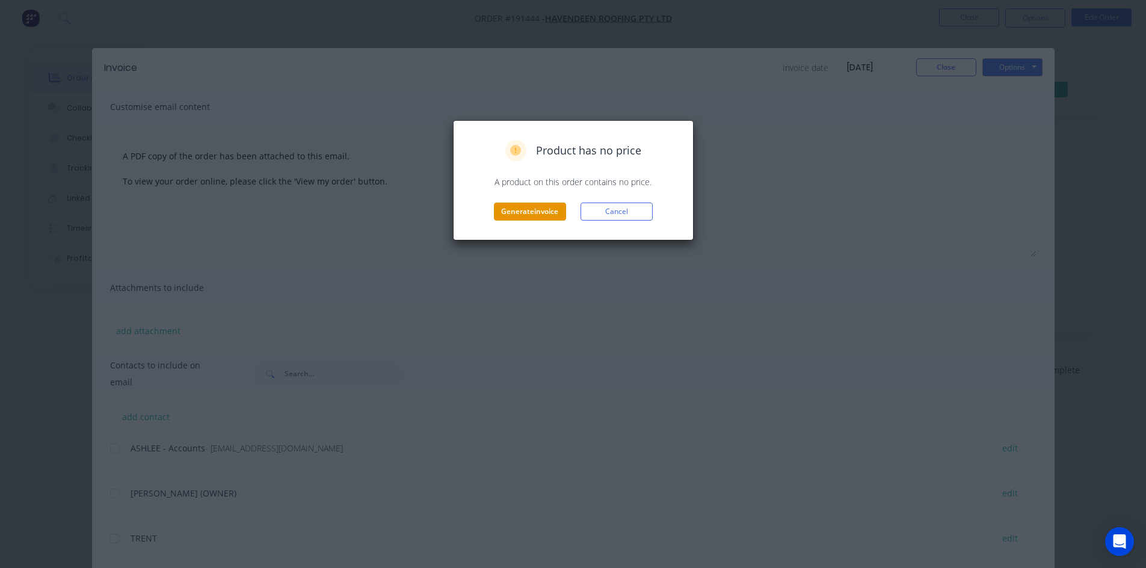
click at [514, 217] on button "Generate invoice" at bounding box center [530, 212] width 72 height 18
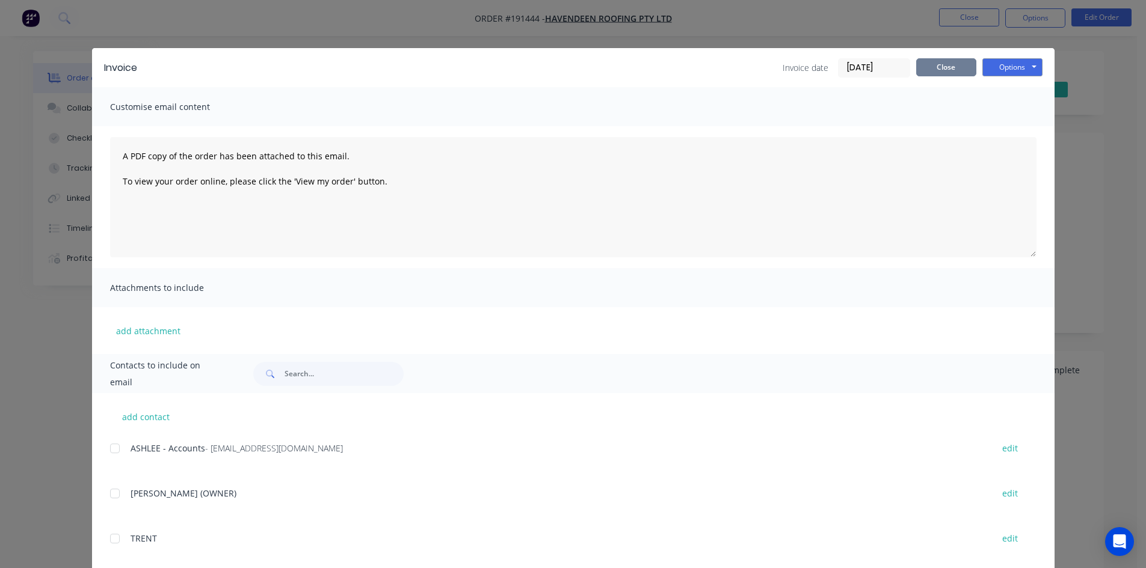
click at [956, 70] on button "Close" at bounding box center [946, 67] width 60 height 18
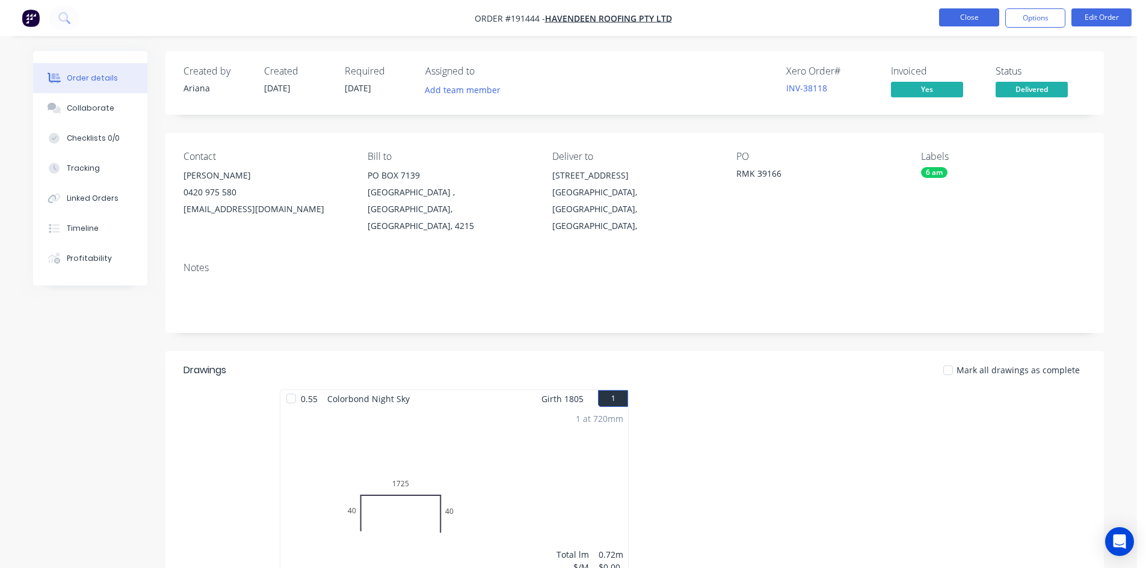
click at [958, 23] on button "Close" at bounding box center [969, 17] width 60 height 18
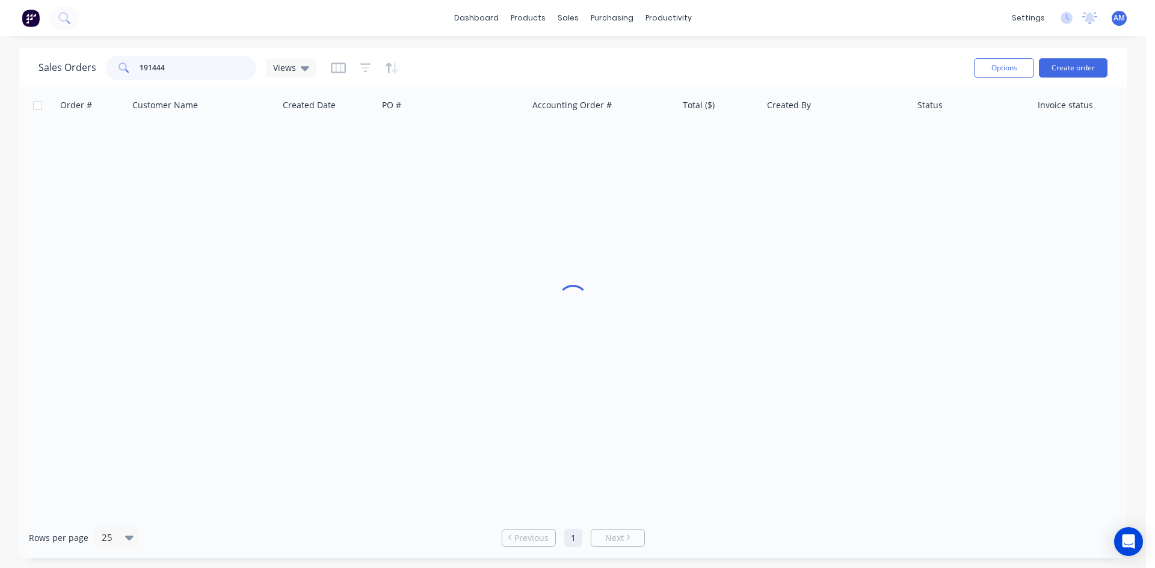
drag, startPoint x: 182, startPoint y: 72, endPoint x: 86, endPoint y: 69, distance: 95.7
click at [86, 69] on div "Sales Orders 191444 Views" at bounding box center [177, 68] width 278 height 24
type input "191426"
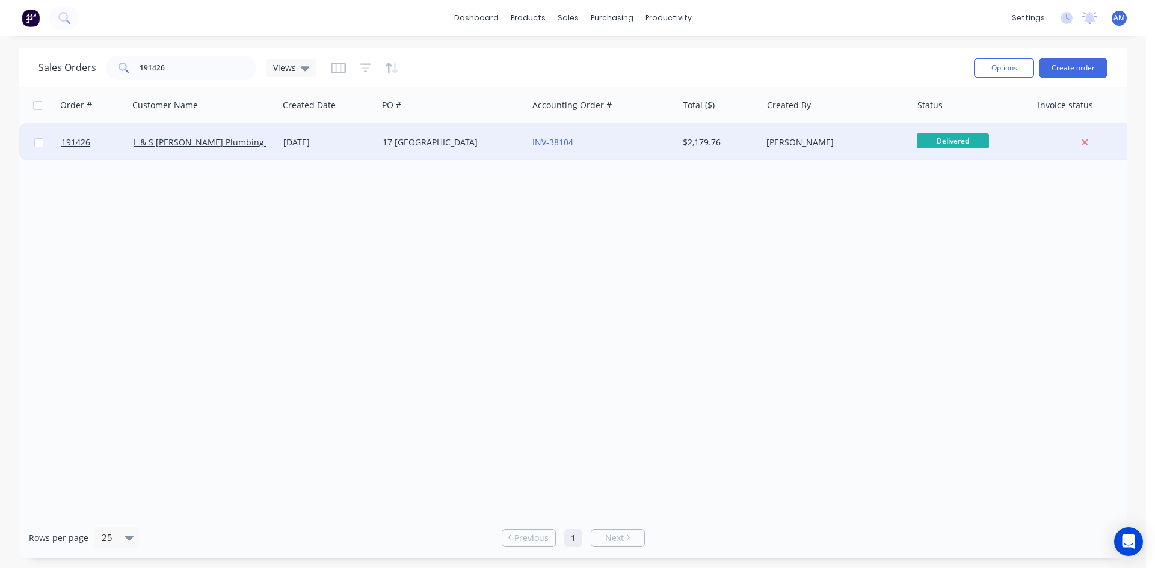
click at [488, 147] on div "17 [GEOGRAPHIC_DATA]" at bounding box center [449, 143] width 134 height 12
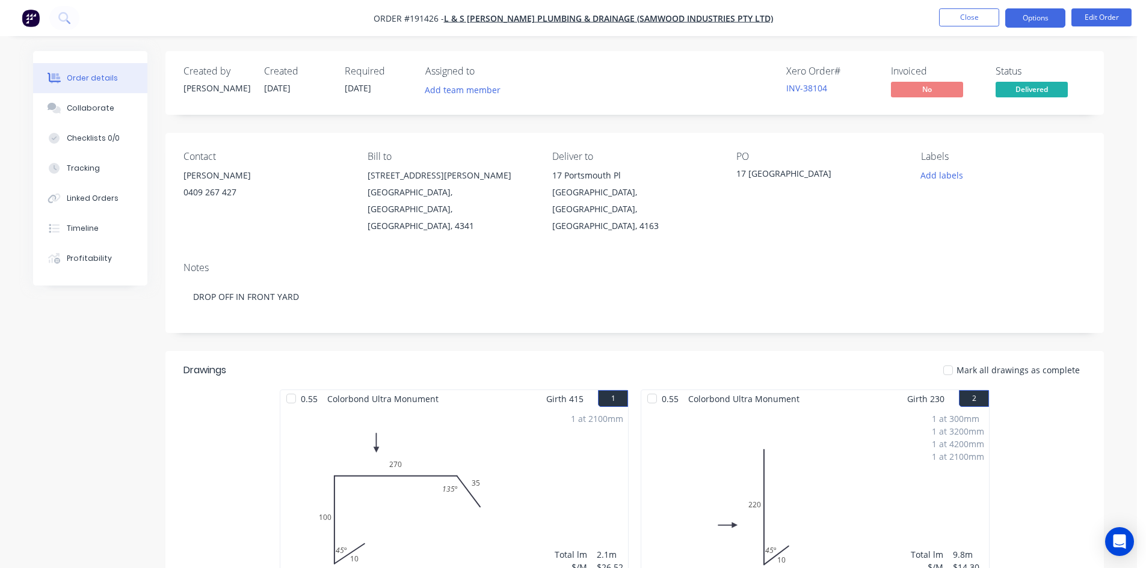
click at [1042, 17] on button "Options" at bounding box center [1035, 17] width 60 height 19
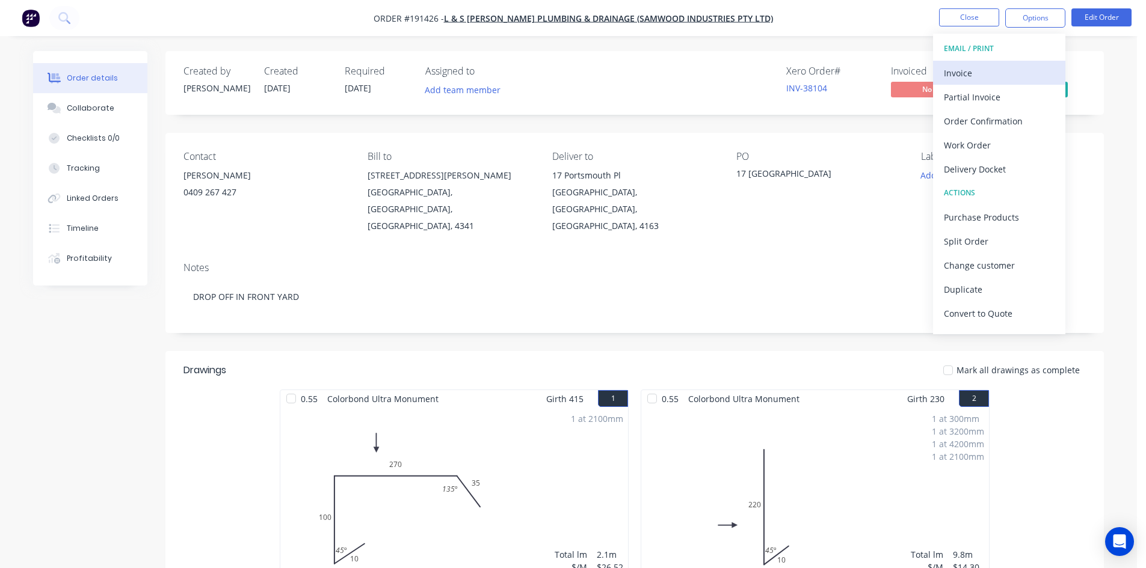
click at [963, 67] on div "Invoice" at bounding box center [999, 72] width 111 height 17
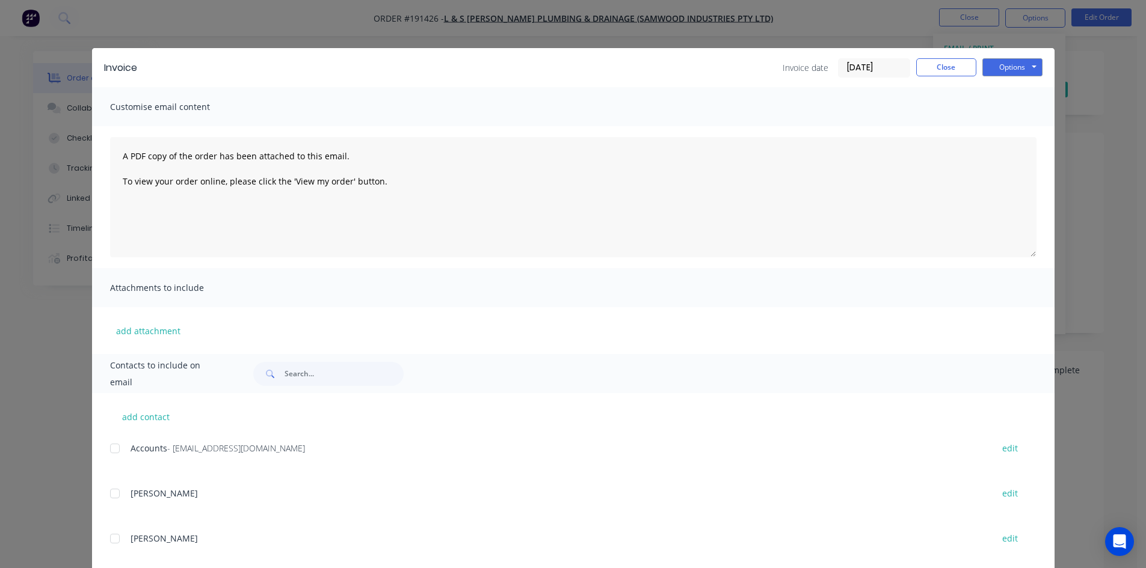
click at [103, 449] on div "add contact Accounts - [EMAIL_ADDRESS][DOMAIN_NAME] edit [PERSON_NAME] edit [PE…" at bounding box center [573, 552] width 962 height 318
click at [109, 449] on div at bounding box center [115, 449] width 24 height 24
click at [994, 62] on button "Options" at bounding box center [1012, 67] width 60 height 18
click at [1000, 134] on button "Email" at bounding box center [1020, 128] width 77 height 20
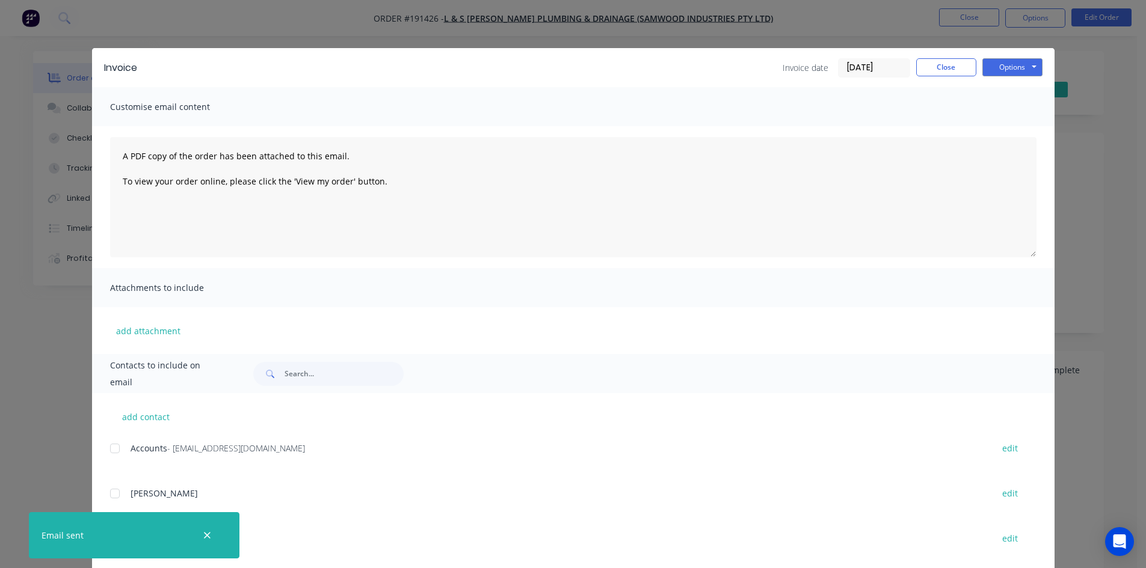
click at [929, 55] on div "Invoice Invoice date [DATE] Close Options Preview Print Email" at bounding box center [573, 67] width 962 height 39
click at [937, 69] on button "Close" at bounding box center [946, 67] width 60 height 18
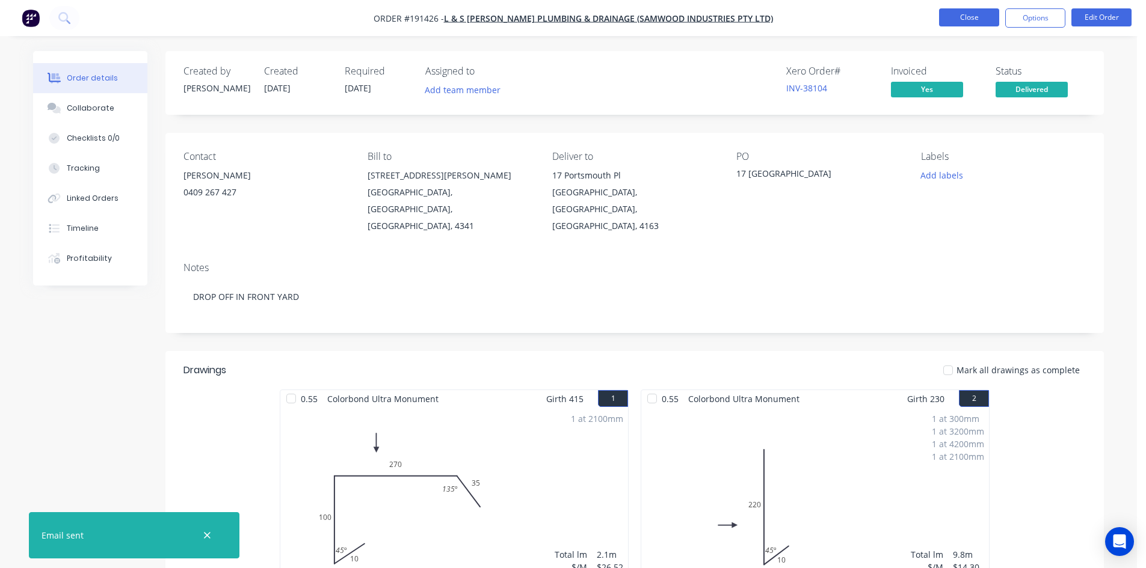
click at [967, 17] on button "Close" at bounding box center [969, 17] width 60 height 18
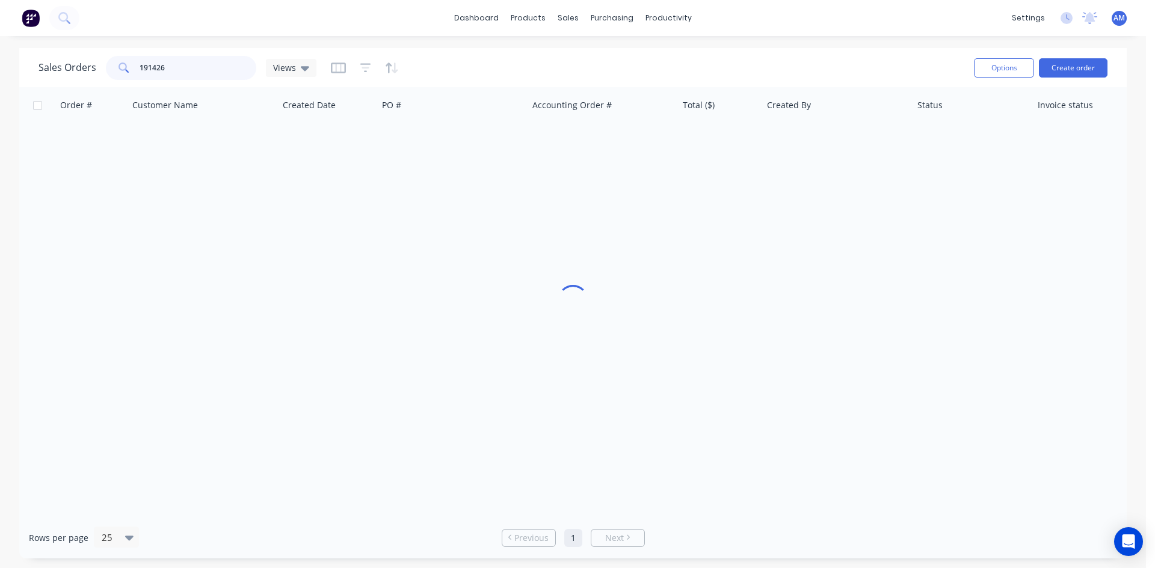
drag, startPoint x: 185, startPoint y: 70, endPoint x: 146, endPoint y: 72, distance: 39.1
click at [147, 72] on input "191426" at bounding box center [198, 68] width 117 height 24
type input "1"
